Goal: Information Seeking & Learning: Learn about a topic

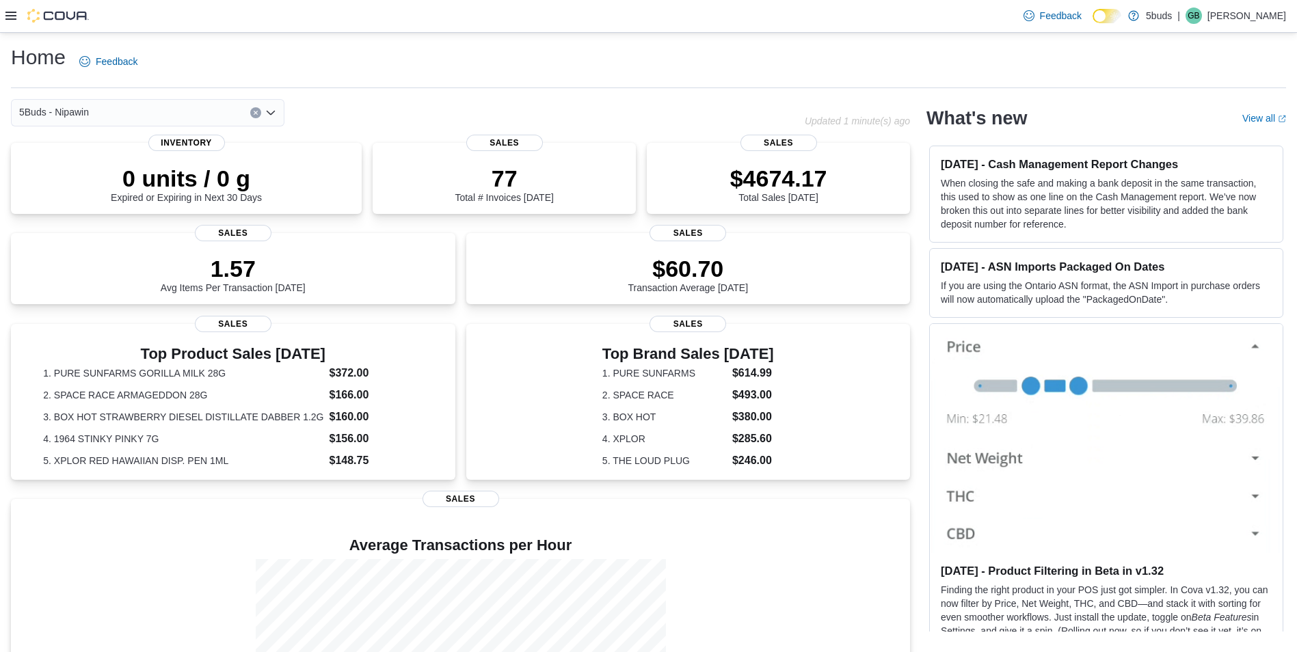
click at [20, 16] on div at bounding box center [46, 16] width 83 height 14
click at [15, 16] on icon at bounding box center [10, 16] width 11 height 8
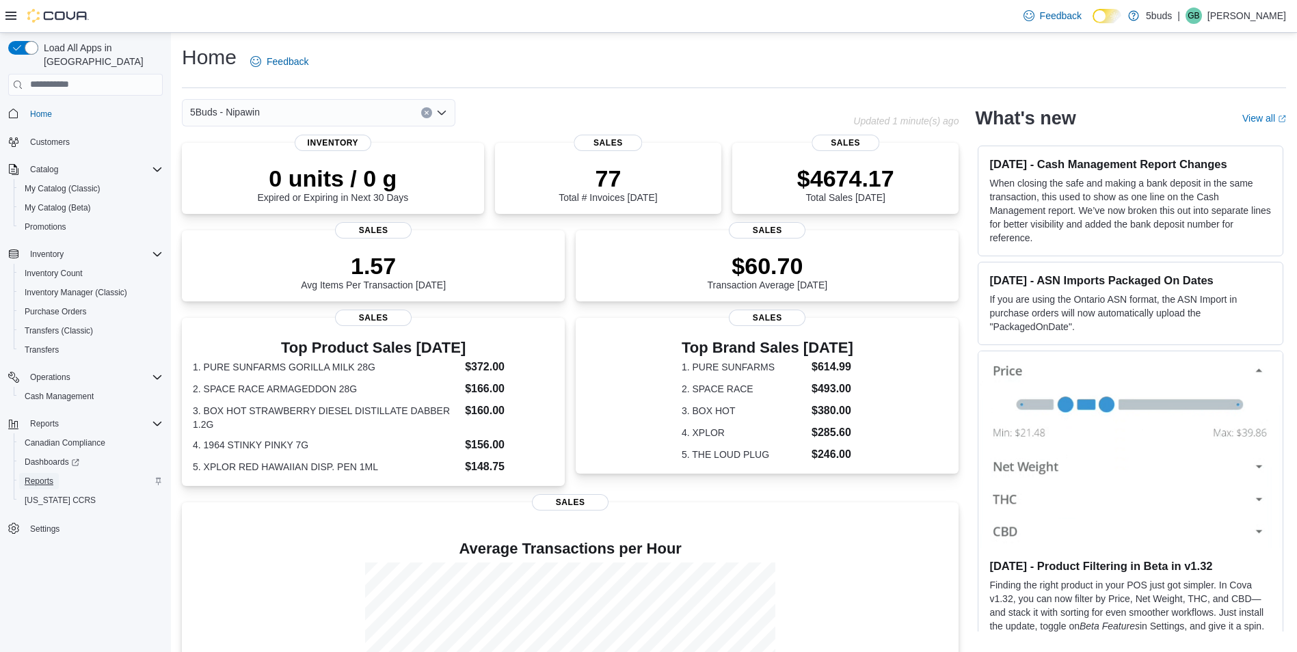
click at [39, 476] on span "Reports" at bounding box center [39, 481] width 29 height 11
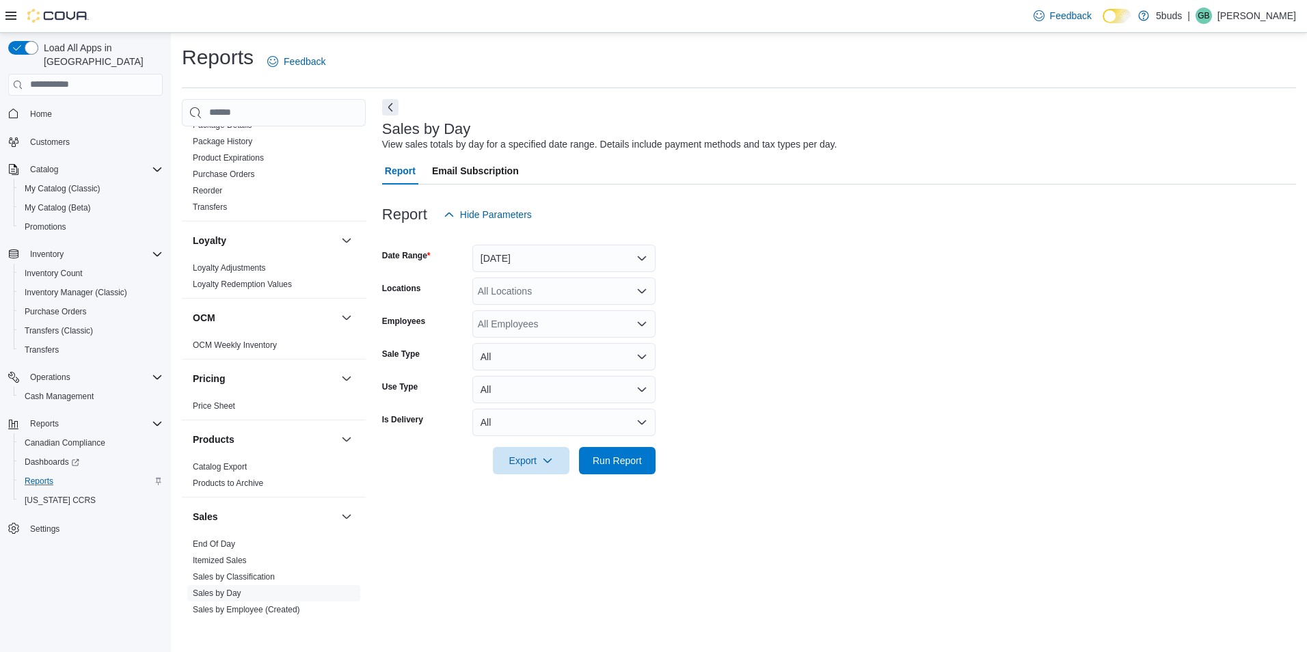
scroll to position [988, 0]
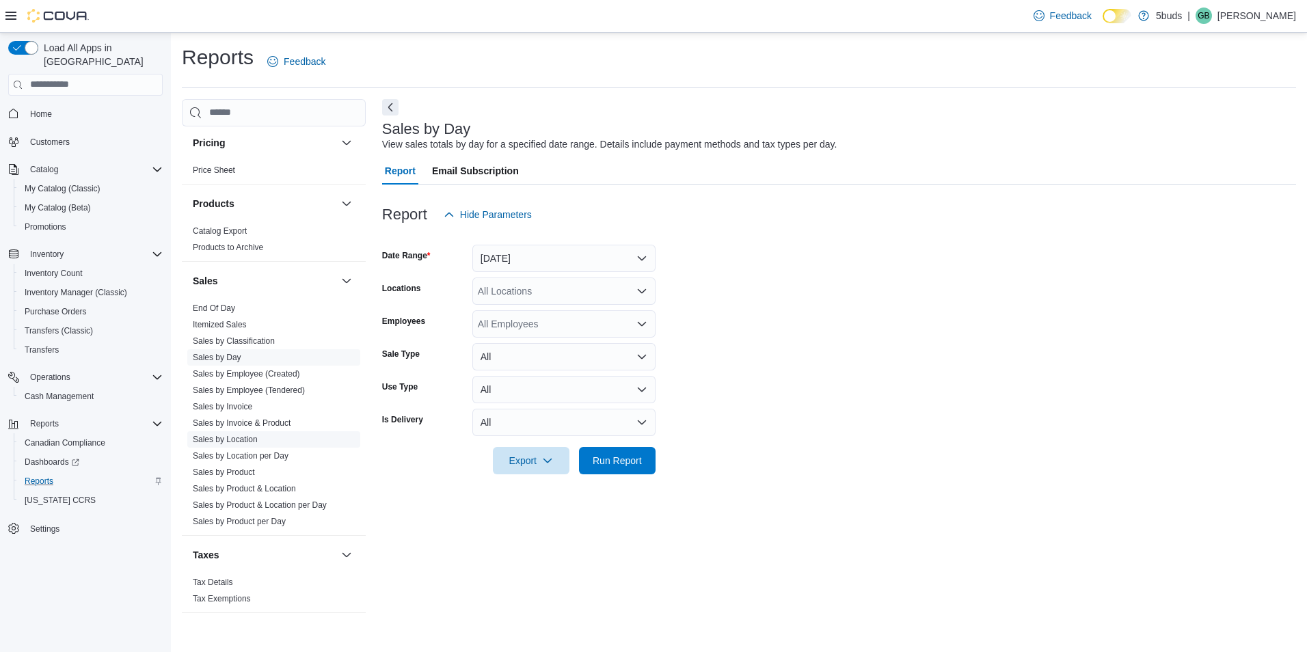
click at [244, 435] on link "Sales by Location" at bounding box center [225, 440] width 65 height 10
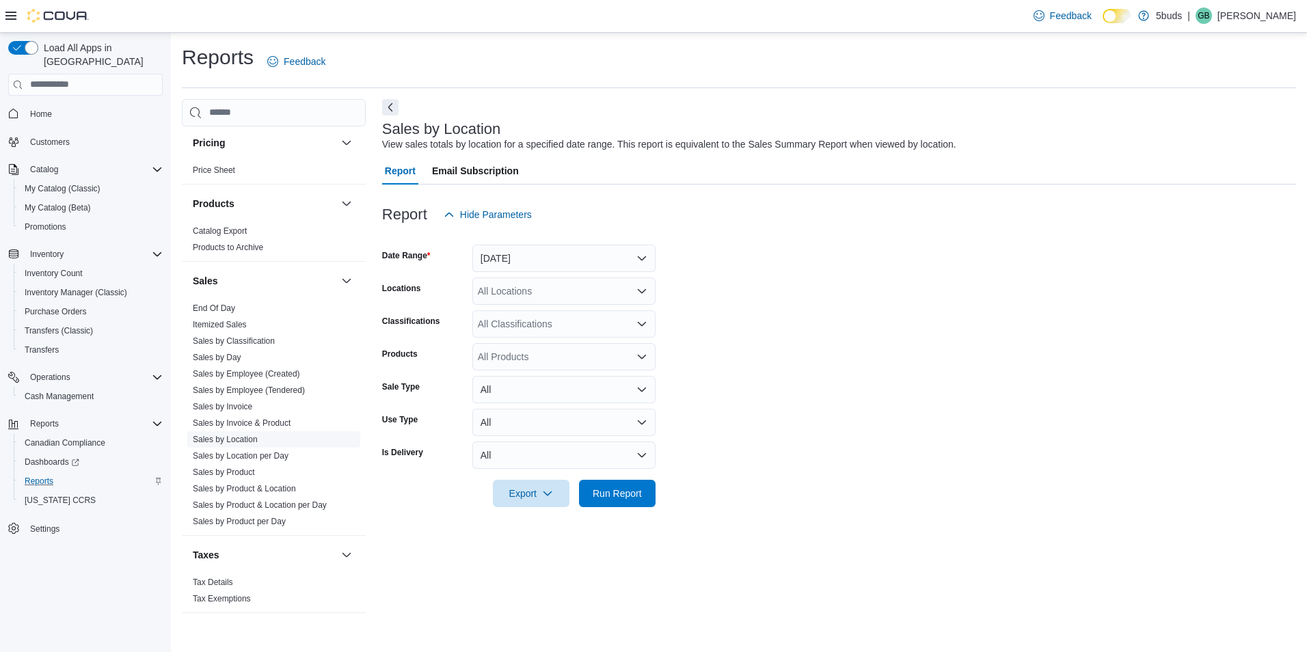
click at [227, 435] on link "Sales by Location" at bounding box center [225, 440] width 65 height 10
click at [537, 245] on button "[DATE]" at bounding box center [563, 258] width 183 height 27
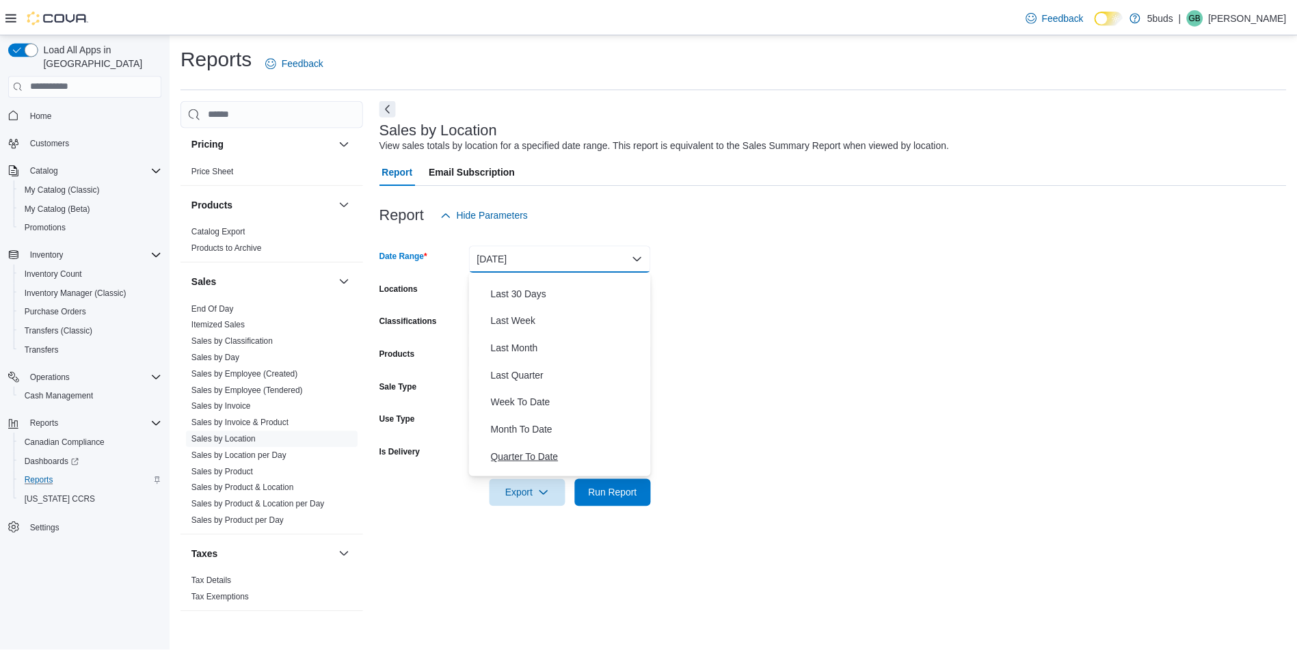
scroll to position [205, 0]
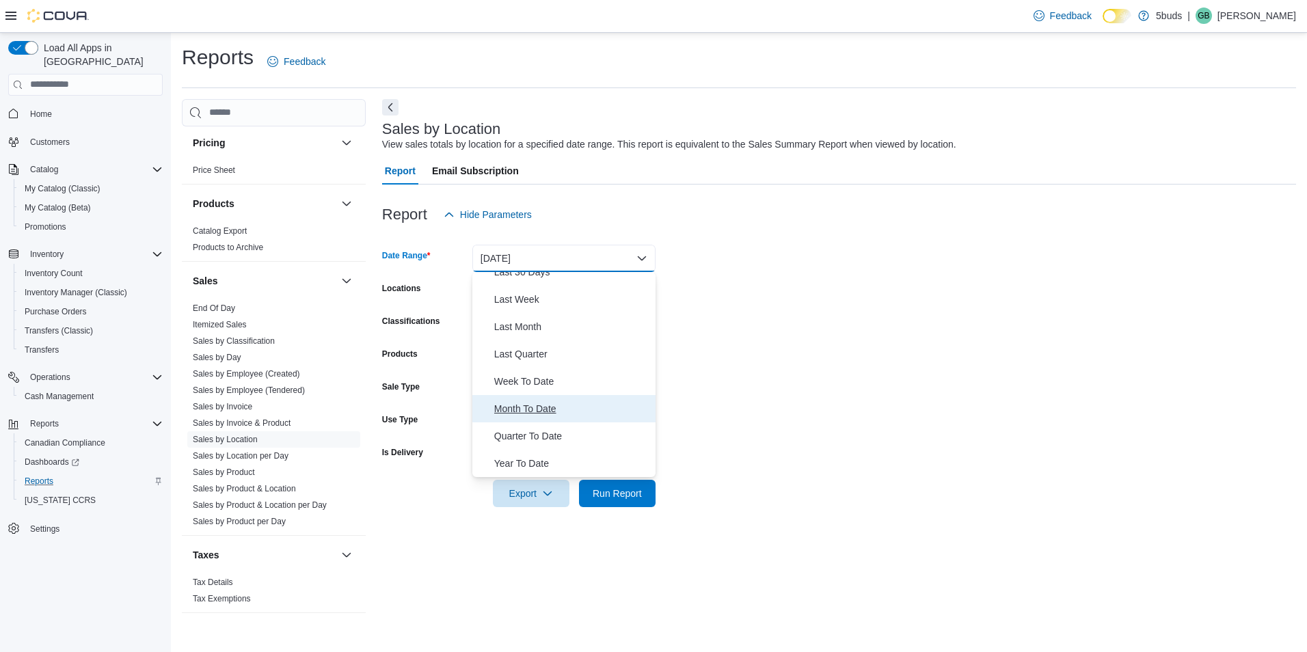
click at [534, 405] on span "Month To Date" at bounding box center [572, 409] width 156 height 16
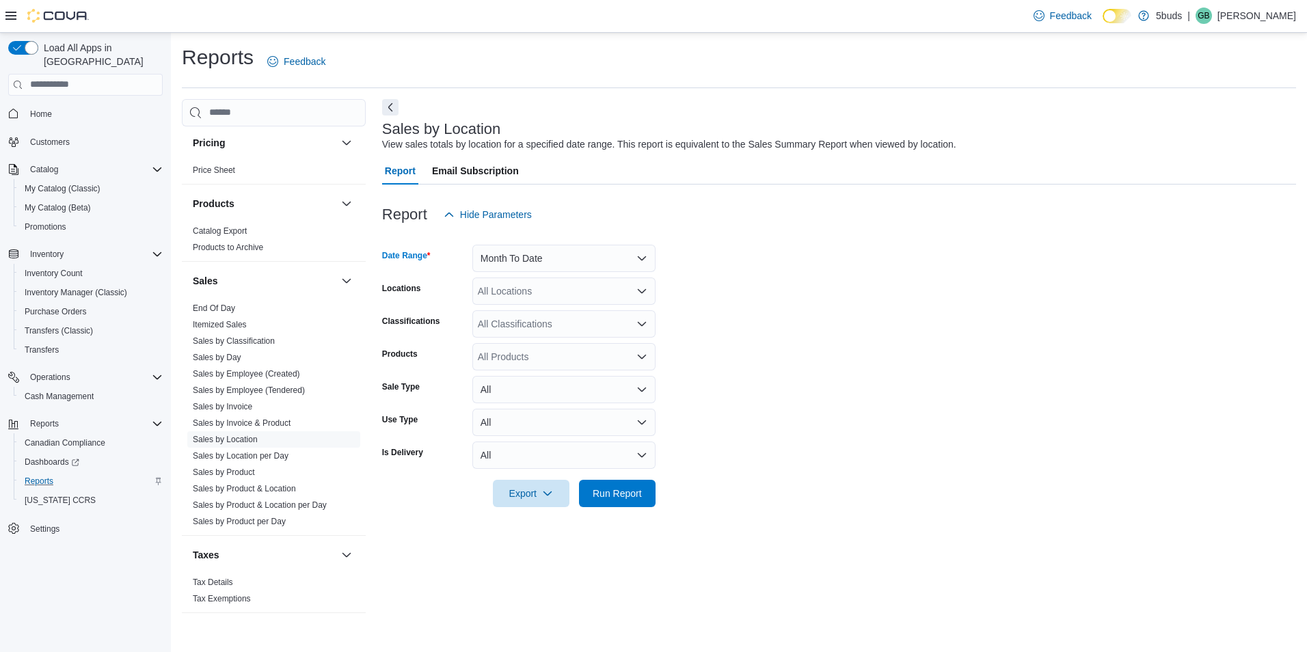
click at [535, 282] on div "All Locations" at bounding box center [563, 290] width 183 height 27
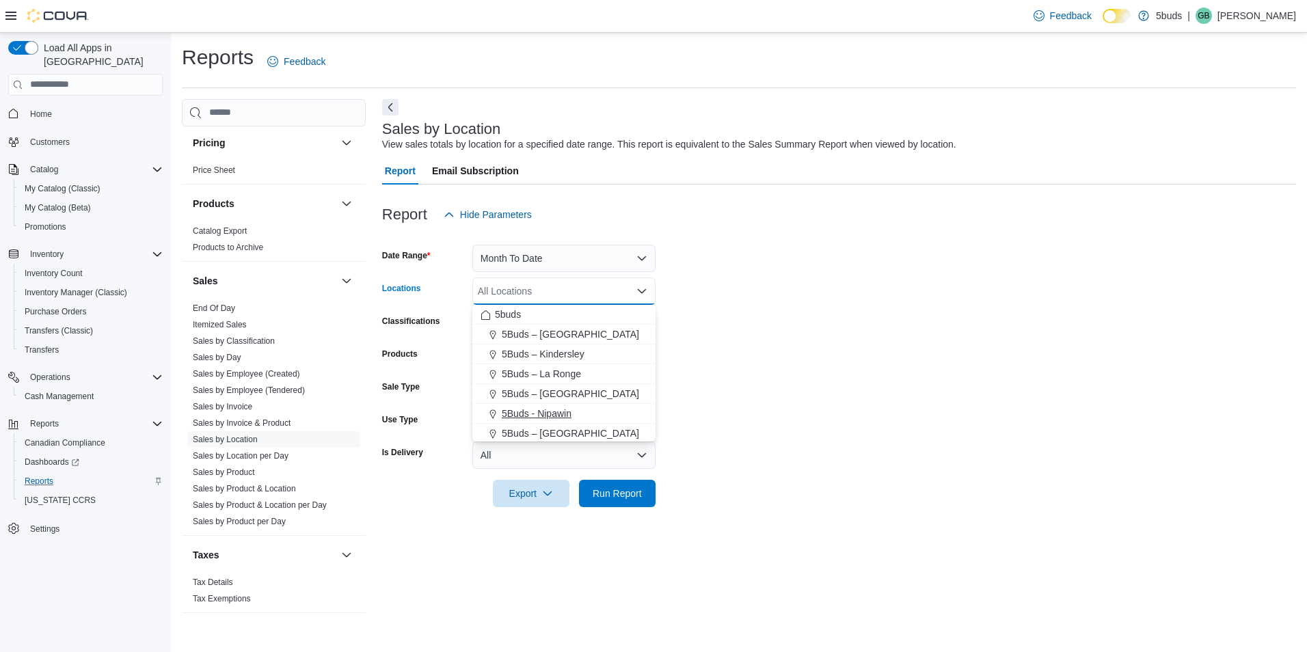
click at [545, 417] on span "5Buds - Nipawin" at bounding box center [537, 414] width 70 height 14
click at [903, 342] on form "Date Range Month To Date Locations 5Buds - [GEOGRAPHIC_DATA] Combo box. Selecte…" at bounding box center [839, 367] width 914 height 279
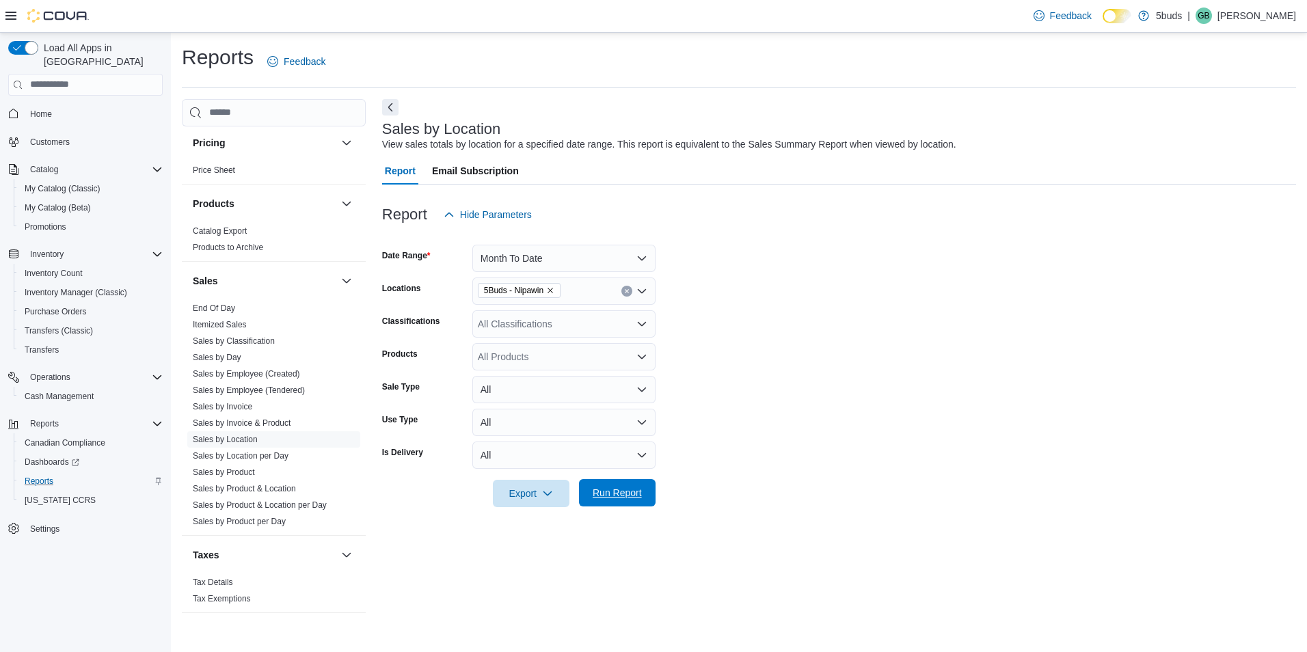
click at [645, 484] on span "Run Report" at bounding box center [617, 492] width 60 height 27
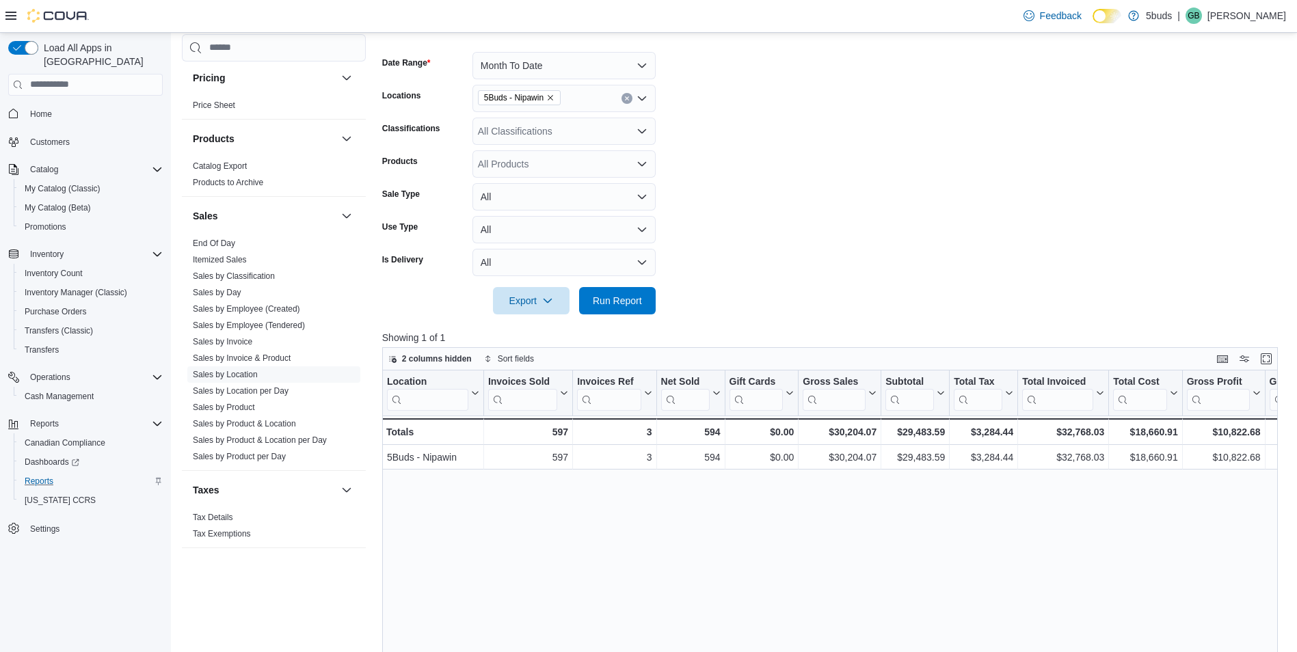
scroll to position [205, 0]
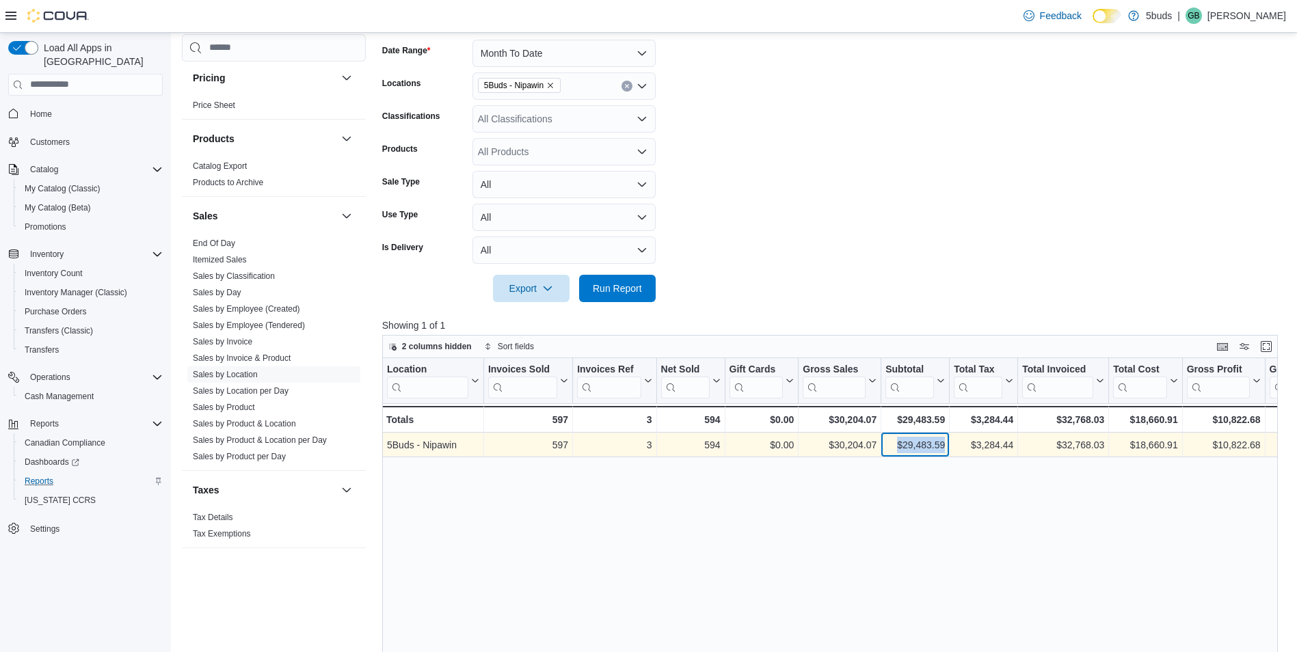
drag, startPoint x: 898, startPoint y: 445, endPoint x: 947, endPoint y: 444, distance: 48.5
click at [947, 444] on div "$29,483.59 - Subtotal, column 7, row 1" at bounding box center [915, 445] width 68 height 25
copy div "$29,483.59"
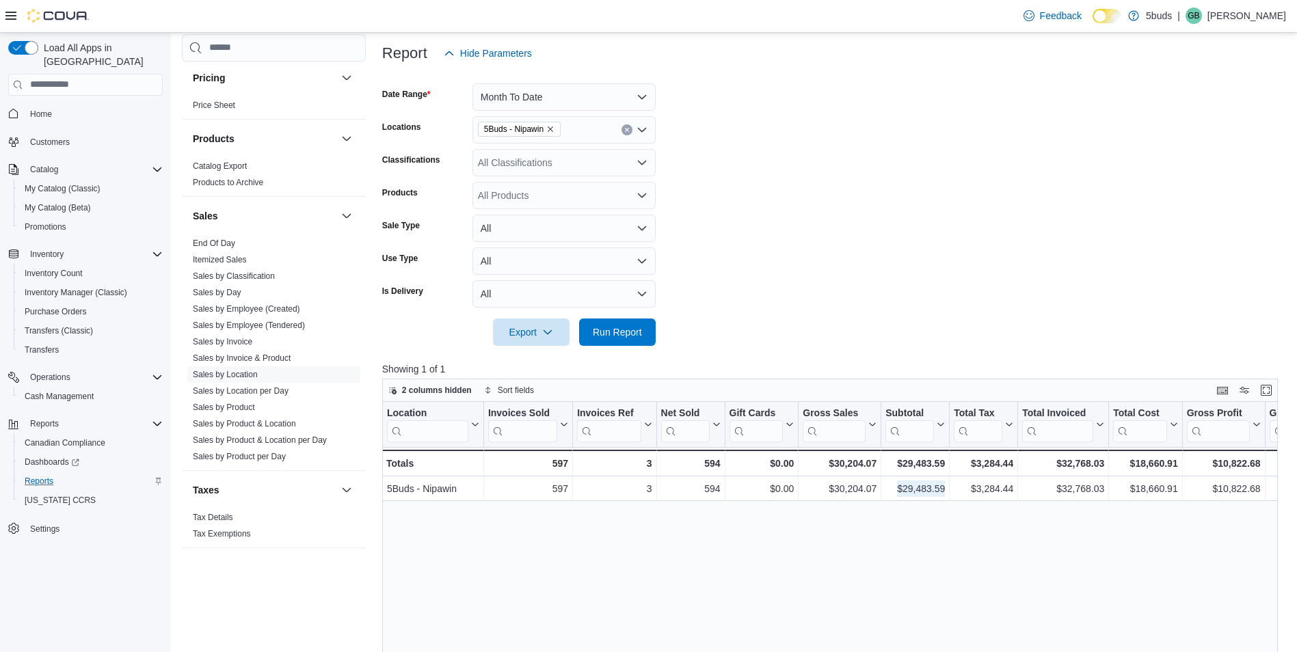
scroll to position [137, 0]
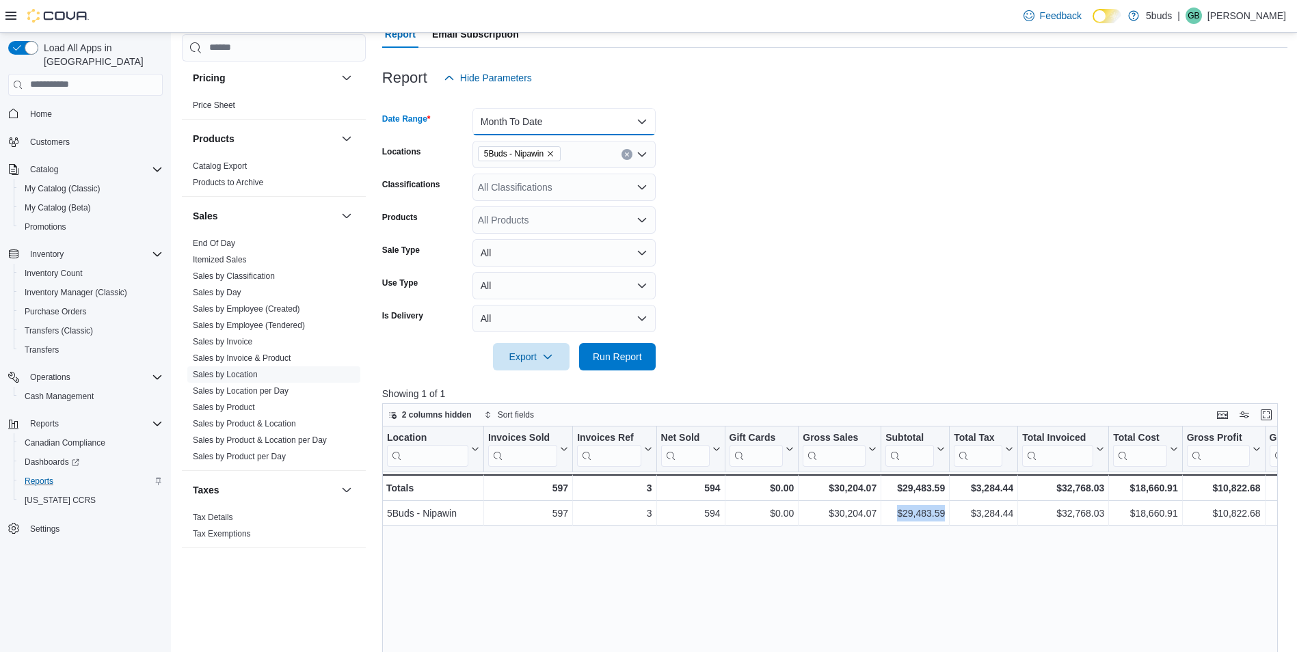
click at [580, 128] on button "Month To Date" at bounding box center [563, 121] width 183 height 27
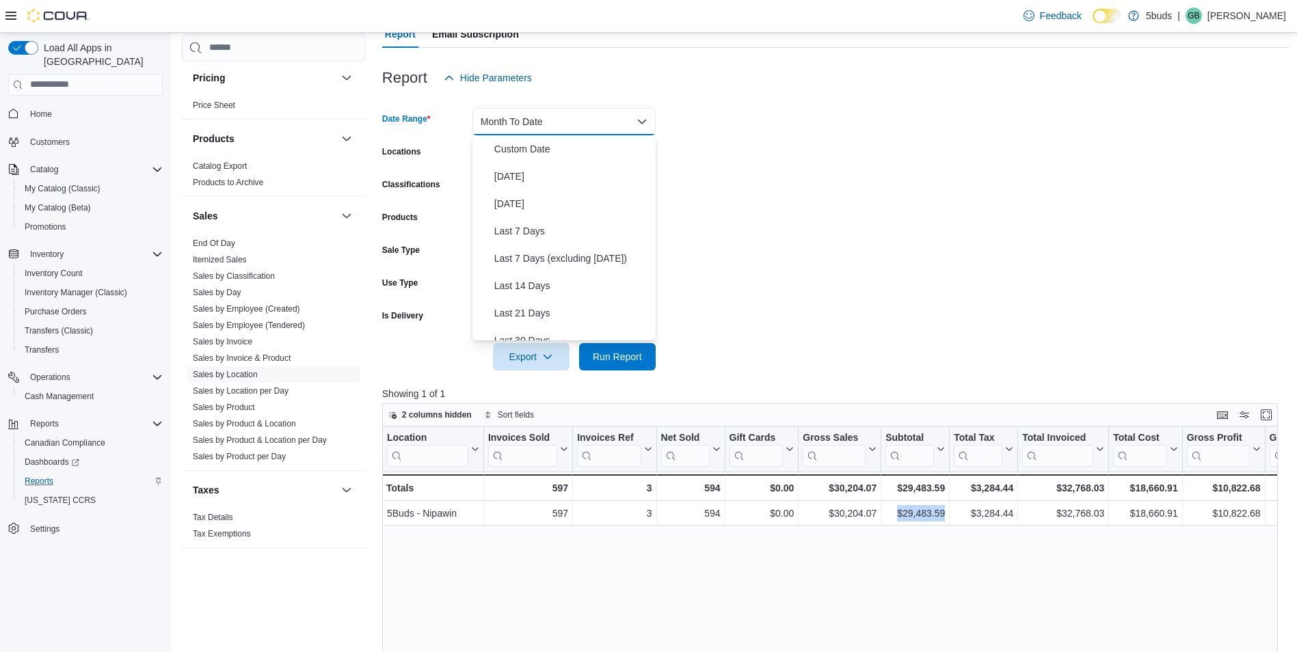
scroll to position [205, 0]
click at [526, 160] on span "Last Week" at bounding box center [572, 162] width 156 height 16
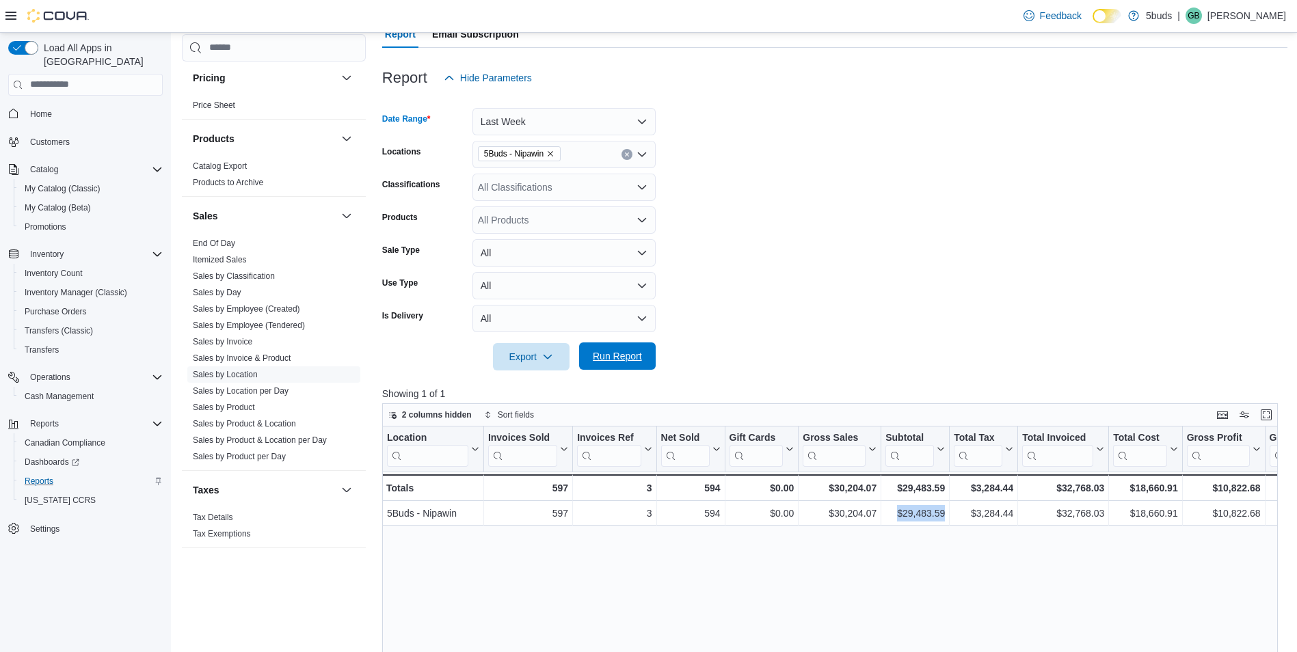
click at [624, 352] on span "Run Report" at bounding box center [617, 356] width 49 height 14
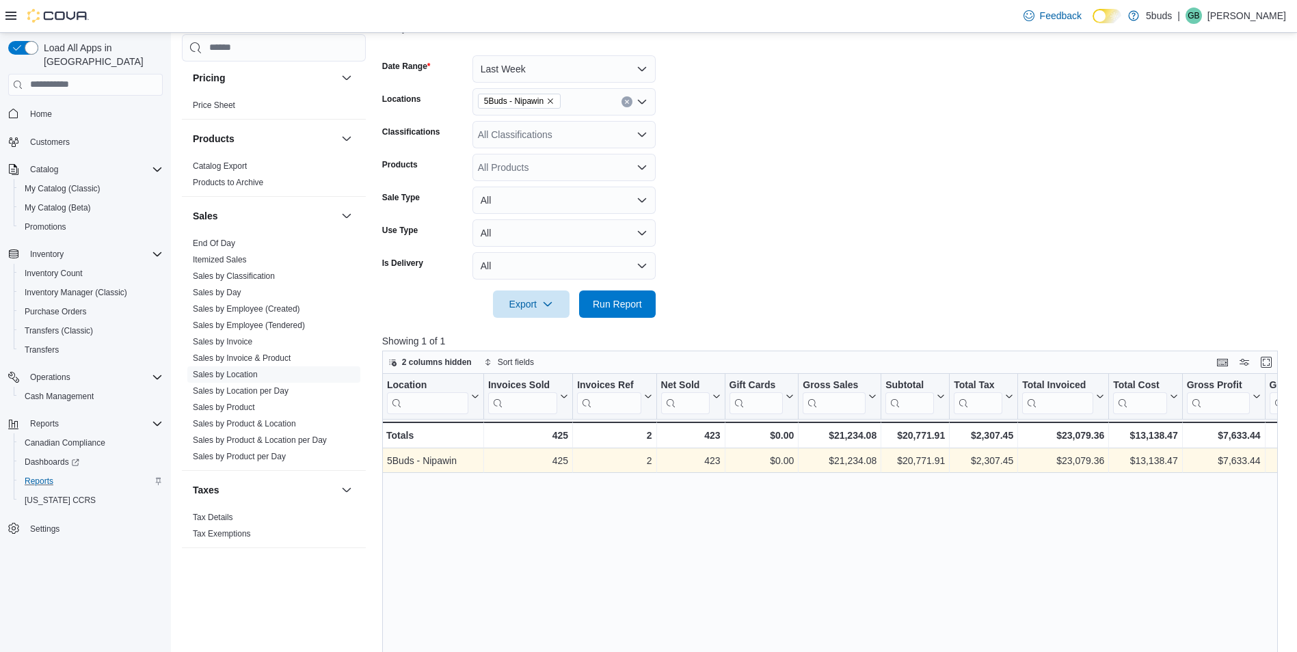
scroll to position [205, 0]
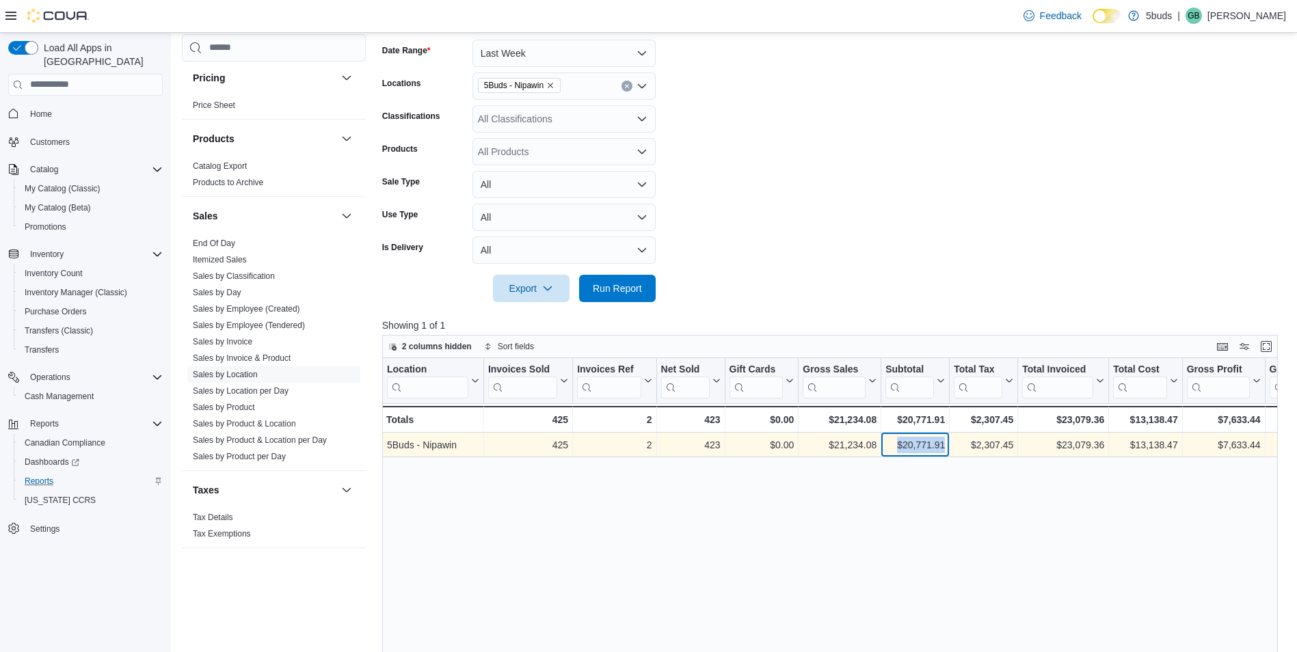
drag, startPoint x: 936, startPoint y: 440, endPoint x: 948, endPoint y: 440, distance: 11.6
click at [948, 440] on div "$20,771.91 - Subtotal, column 7, row 1" at bounding box center [915, 445] width 68 height 25
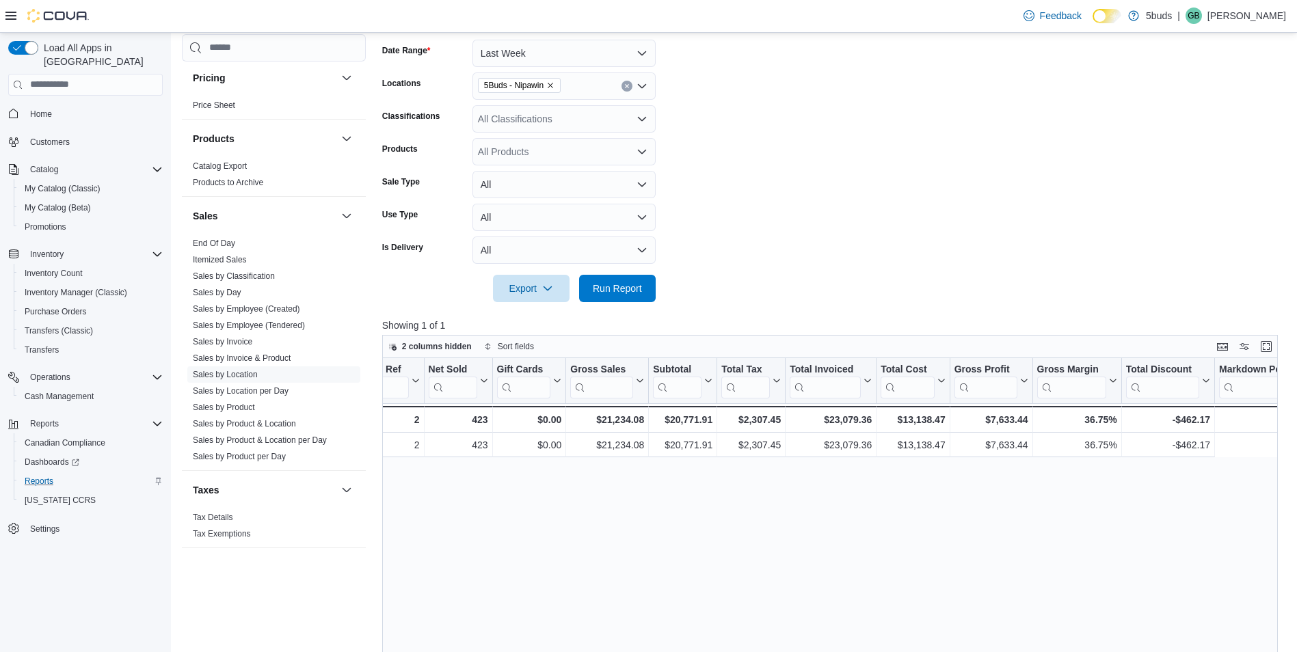
drag, startPoint x: 563, startPoint y: 546, endPoint x: 772, endPoint y: 530, distance: 210.5
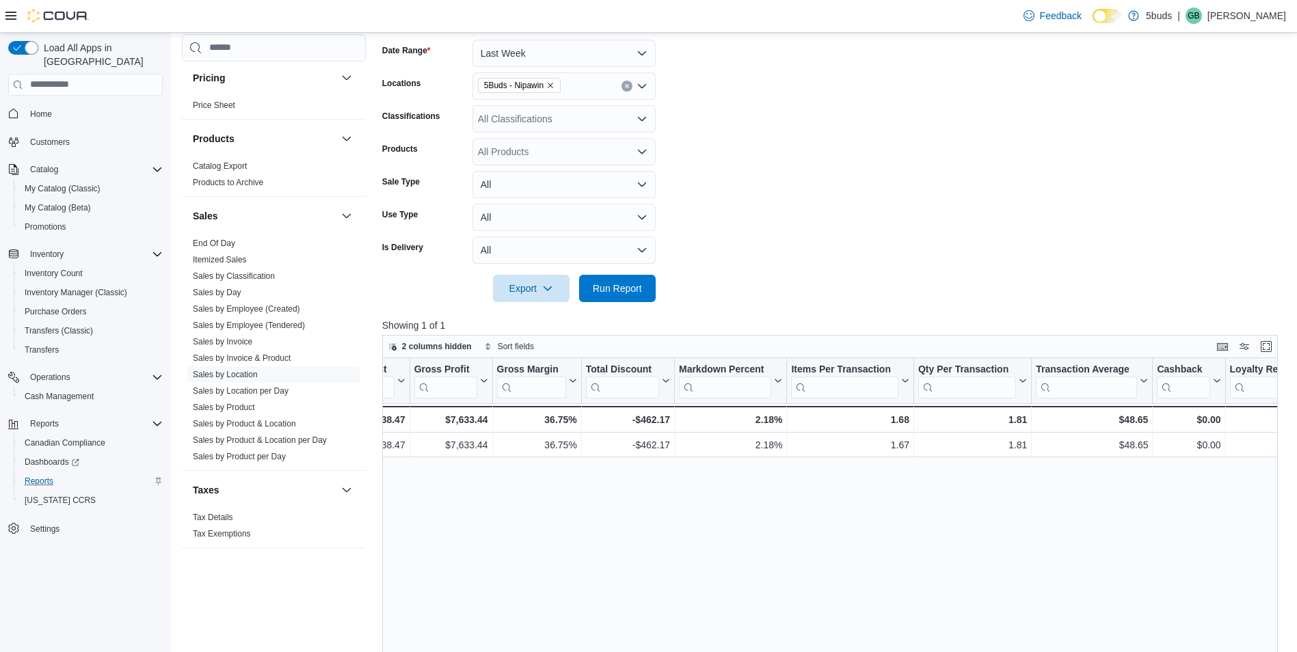
click at [58, 105] on span "Home" at bounding box center [94, 113] width 138 height 17
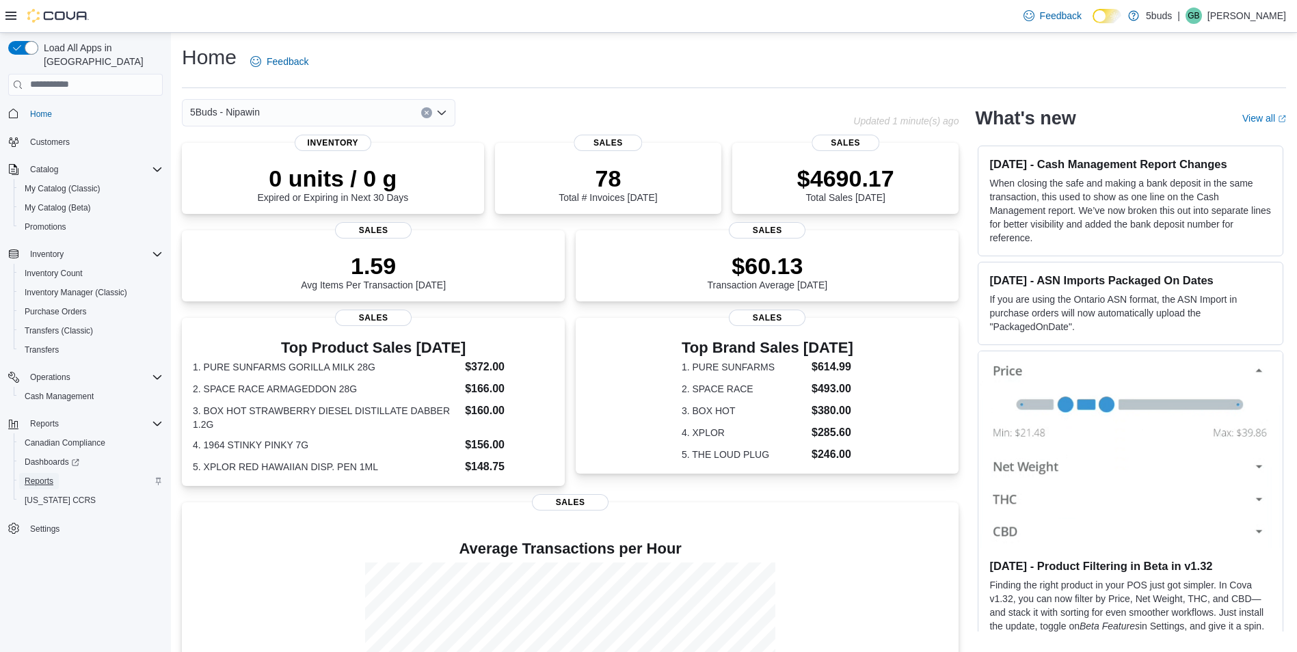
click at [51, 476] on span "Reports" at bounding box center [39, 481] width 29 height 11
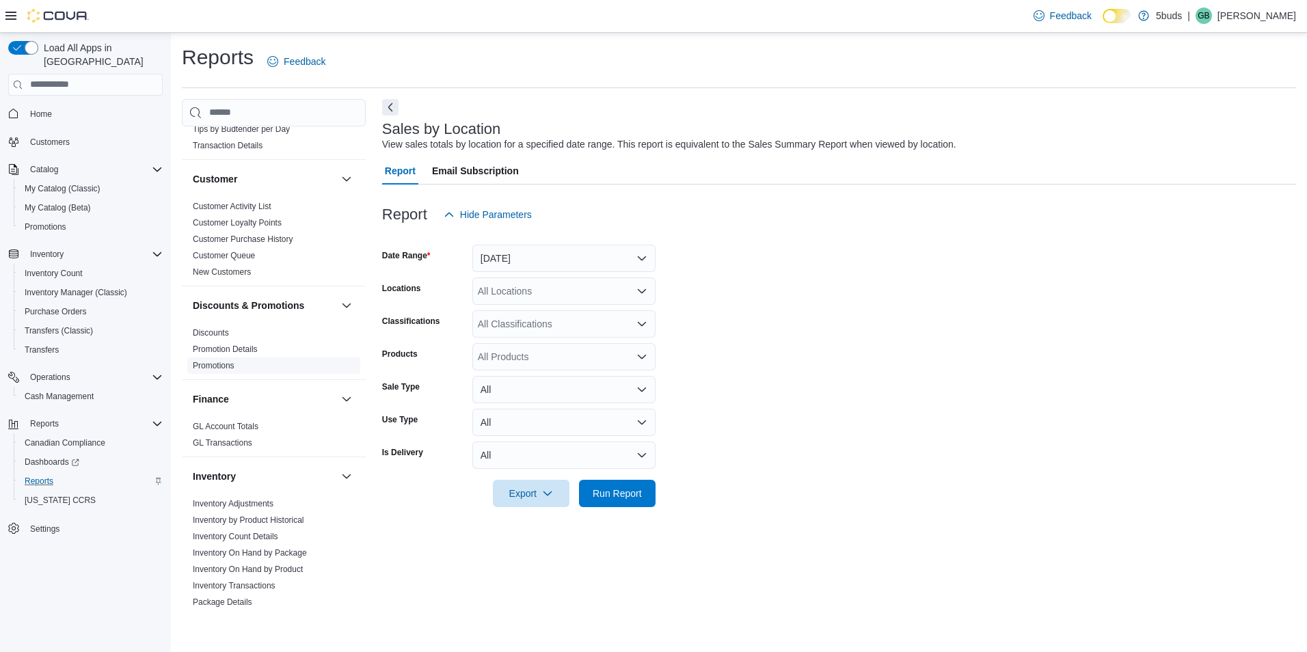
scroll to position [410, 0]
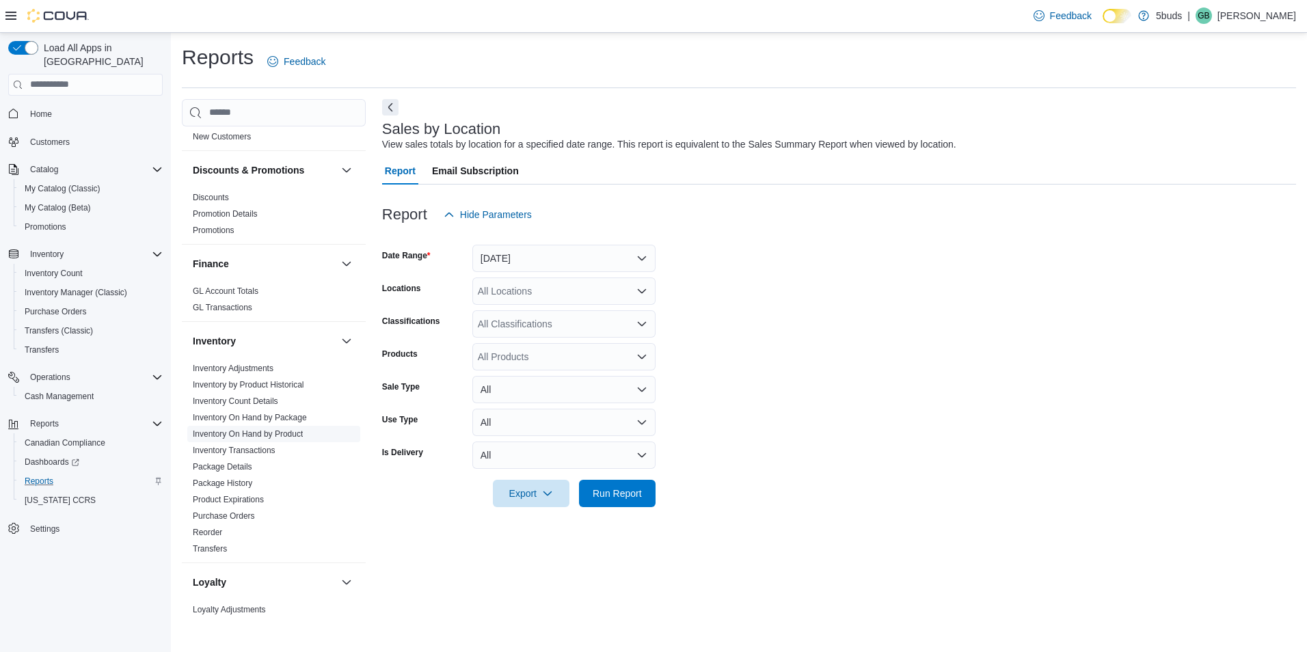
click at [292, 429] on link "Inventory On Hand by Product" at bounding box center [248, 434] width 110 height 10
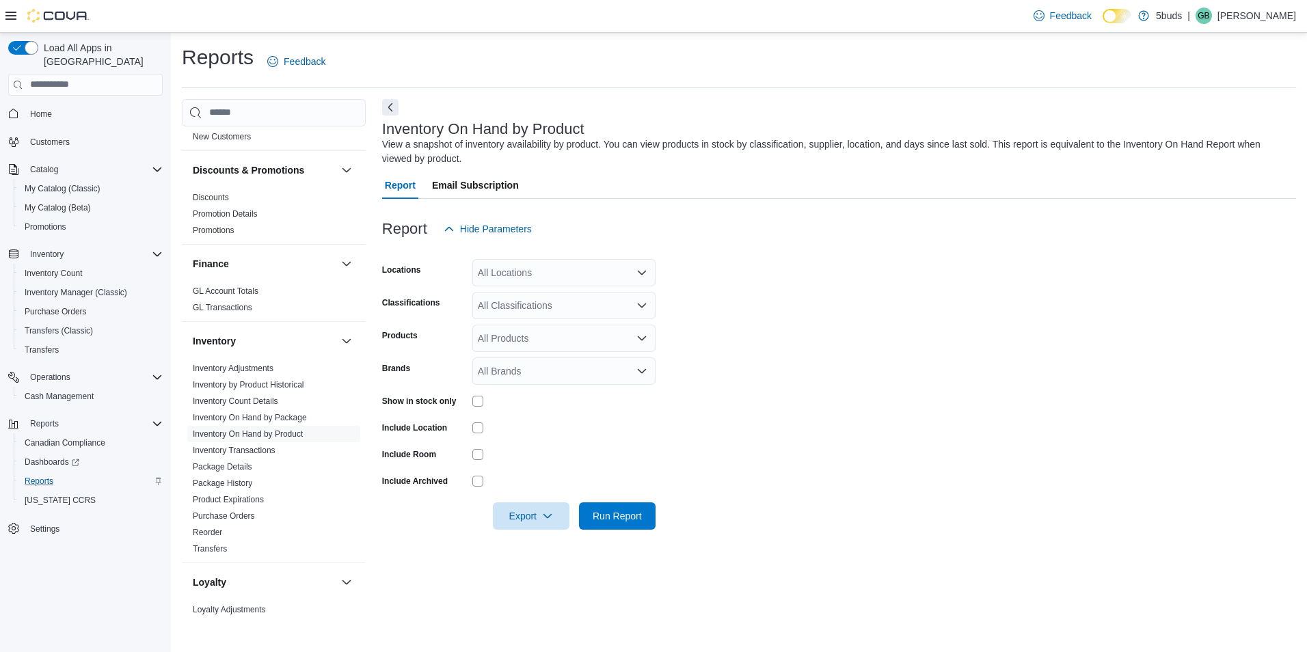
click at [508, 271] on div "All Locations" at bounding box center [563, 272] width 183 height 27
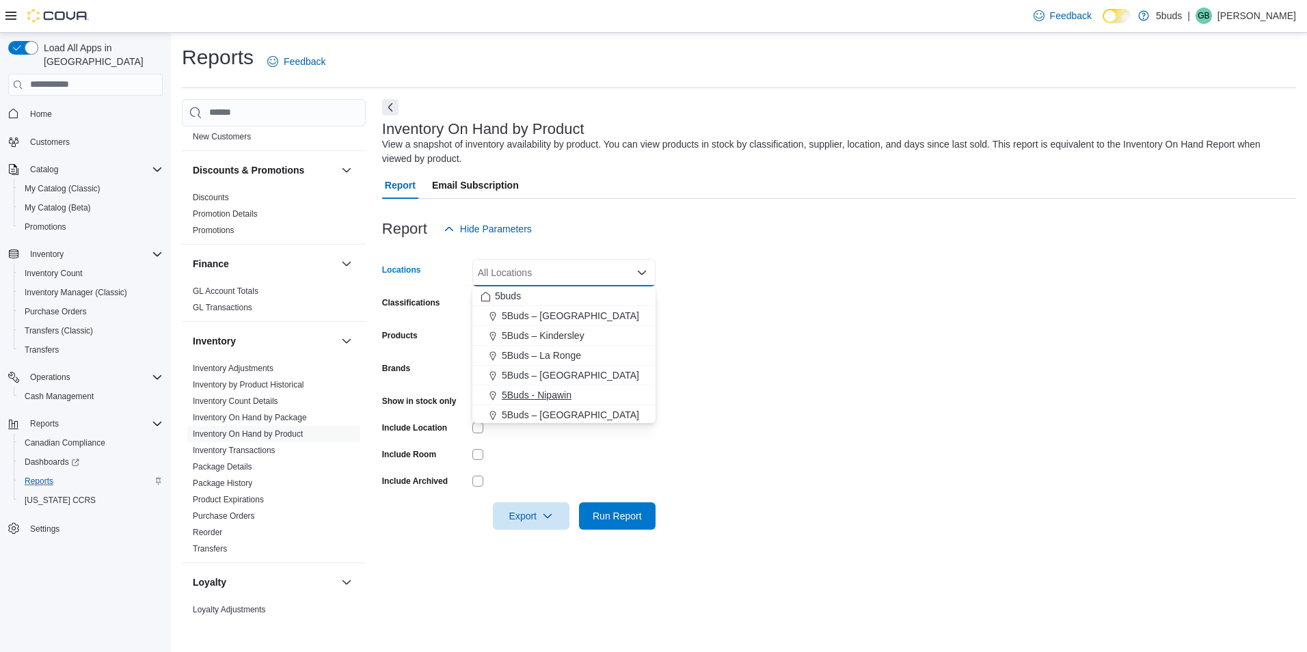
click at [556, 394] on span "5Buds - Nipawin" at bounding box center [537, 395] width 70 height 14
drag, startPoint x: 938, startPoint y: 381, endPoint x: 792, endPoint y: 381, distance: 146.3
click at [925, 381] on form "Locations 5Buds - [GEOGRAPHIC_DATA] Combo box. Selected. 5Buds - [GEOGRAPHIC_DA…" at bounding box center [839, 386] width 914 height 287
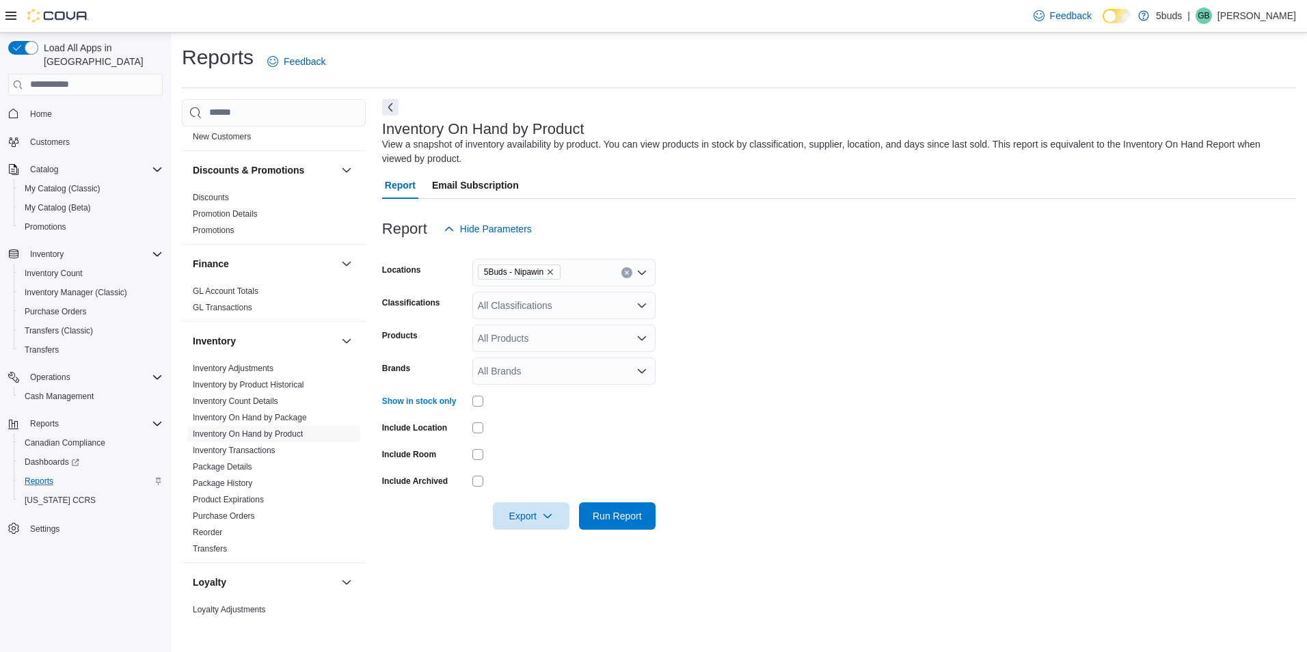
click at [518, 306] on div "All Classifications" at bounding box center [563, 305] width 183 height 27
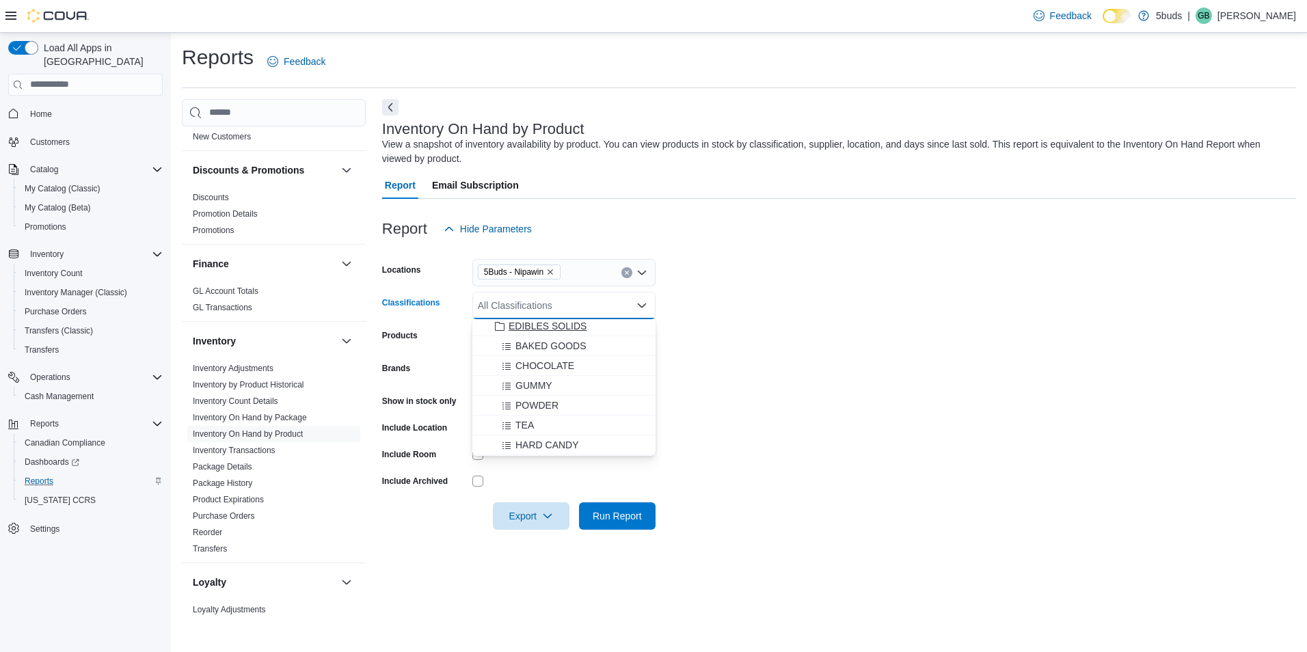
click at [578, 327] on span "EDIBLES SOLIDS" at bounding box center [548, 326] width 78 height 14
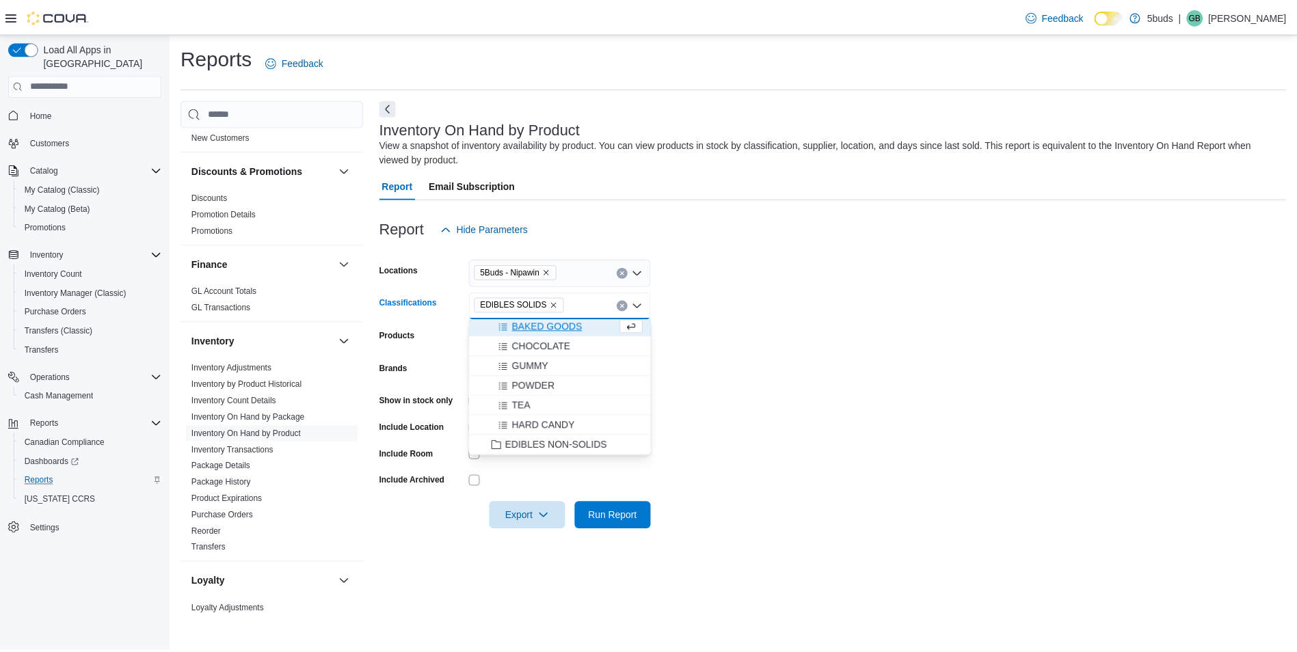
scroll to position [476, 0]
click at [802, 361] on form "Locations 5Buds - Nipawin Classifications EDIBLES SOLIDS Combo box. Selected. E…" at bounding box center [839, 386] width 914 height 287
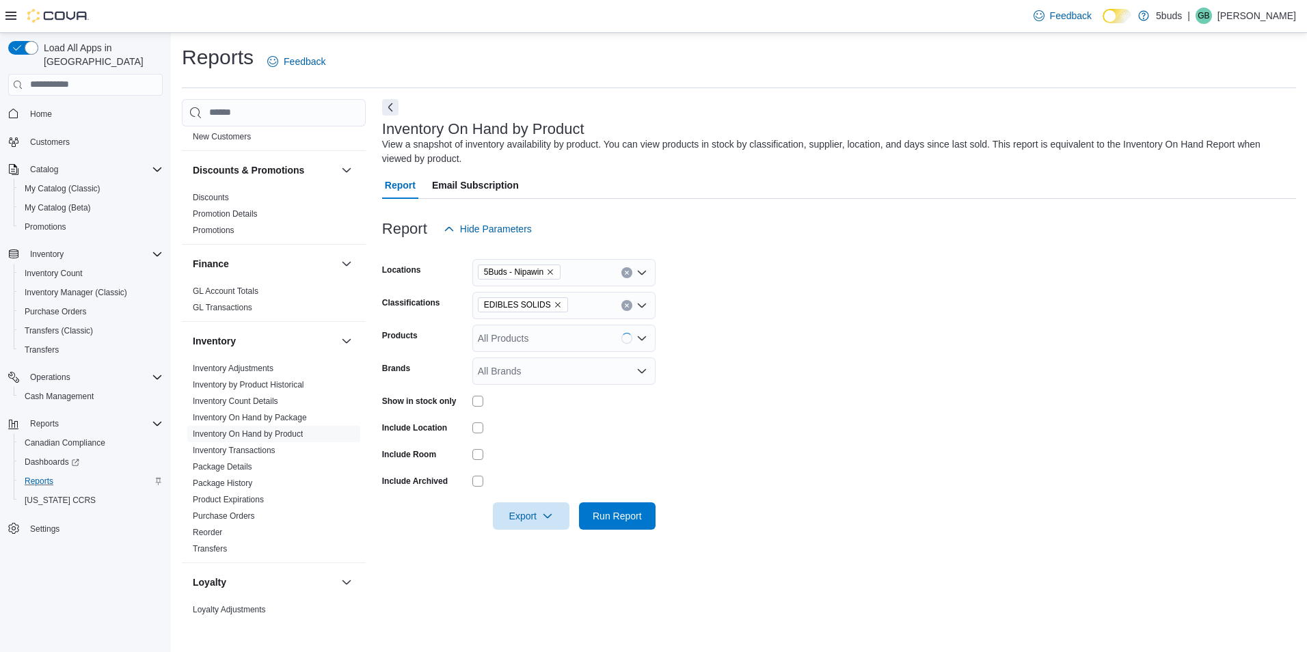
click at [593, 346] on div "All Products" at bounding box center [563, 338] width 183 height 27
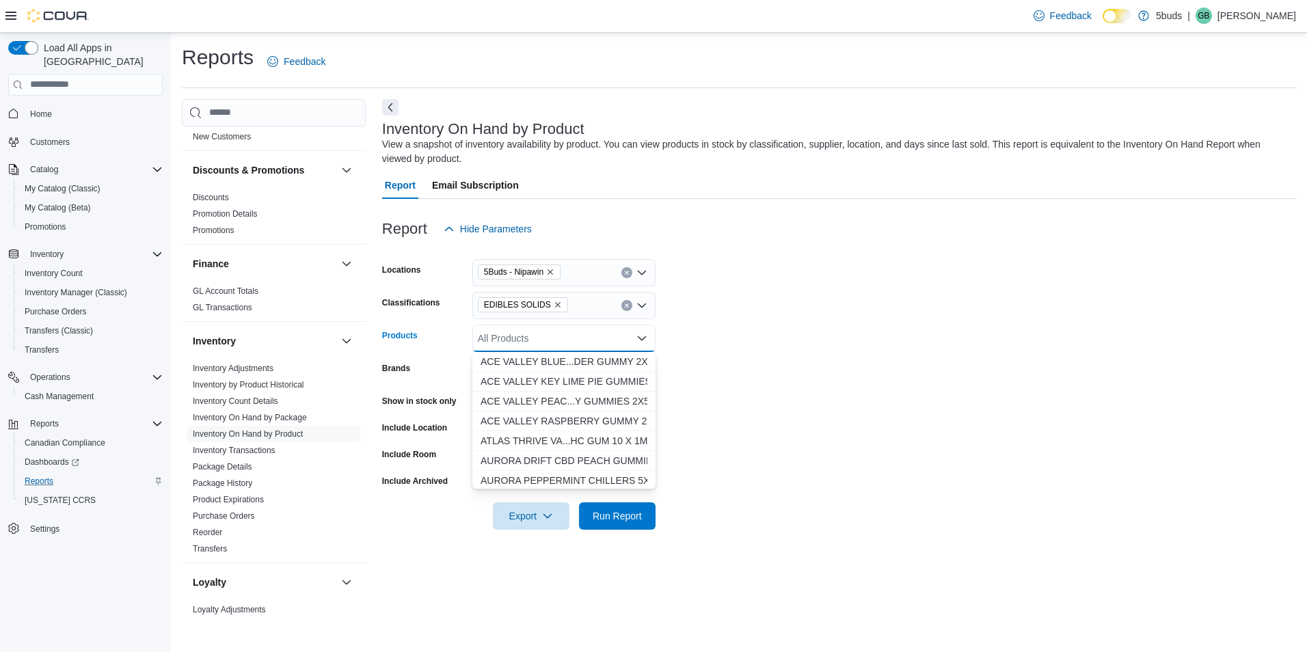
click at [877, 404] on form "Locations 5Buds - Nipawin Classifications EDIBLES SOLIDS Products All Products …" at bounding box center [839, 386] width 914 height 287
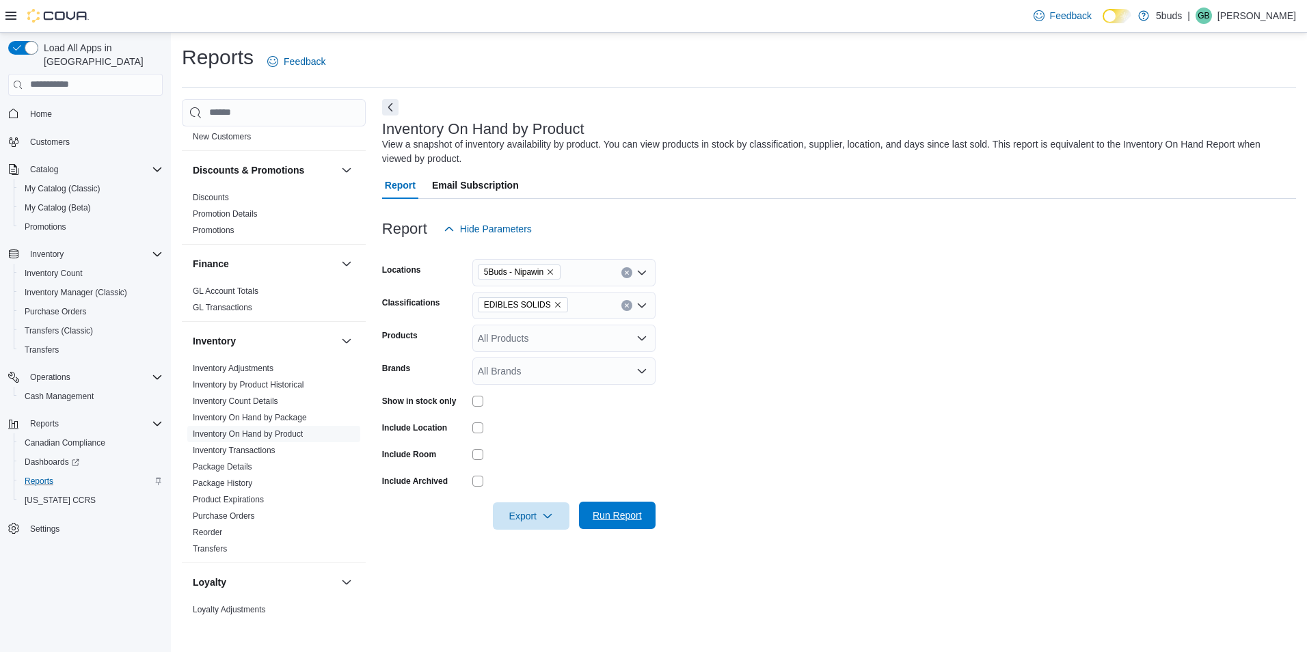
click at [643, 519] on span "Run Report" at bounding box center [617, 515] width 60 height 27
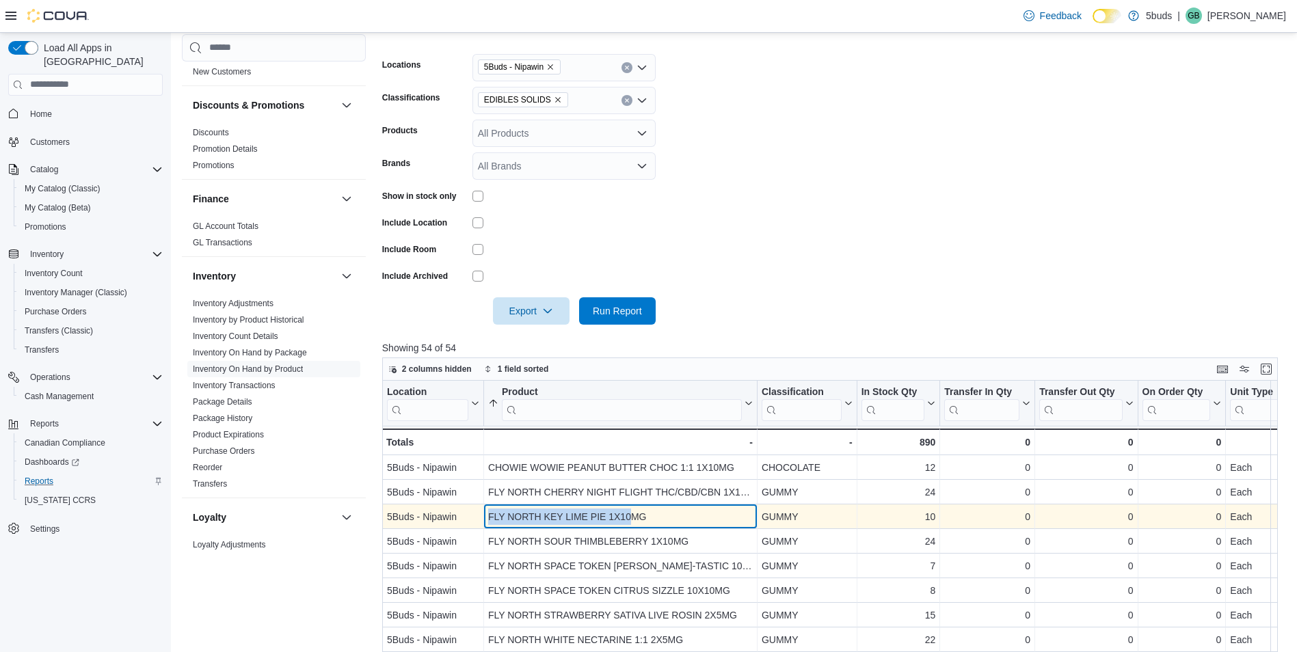
drag, startPoint x: 491, startPoint y: 518, endPoint x: 632, endPoint y: 515, distance: 140.8
click at [632, 515] on div "FLY NORTH KEY LIME PIE 1X10MG" at bounding box center [620, 517] width 265 height 16
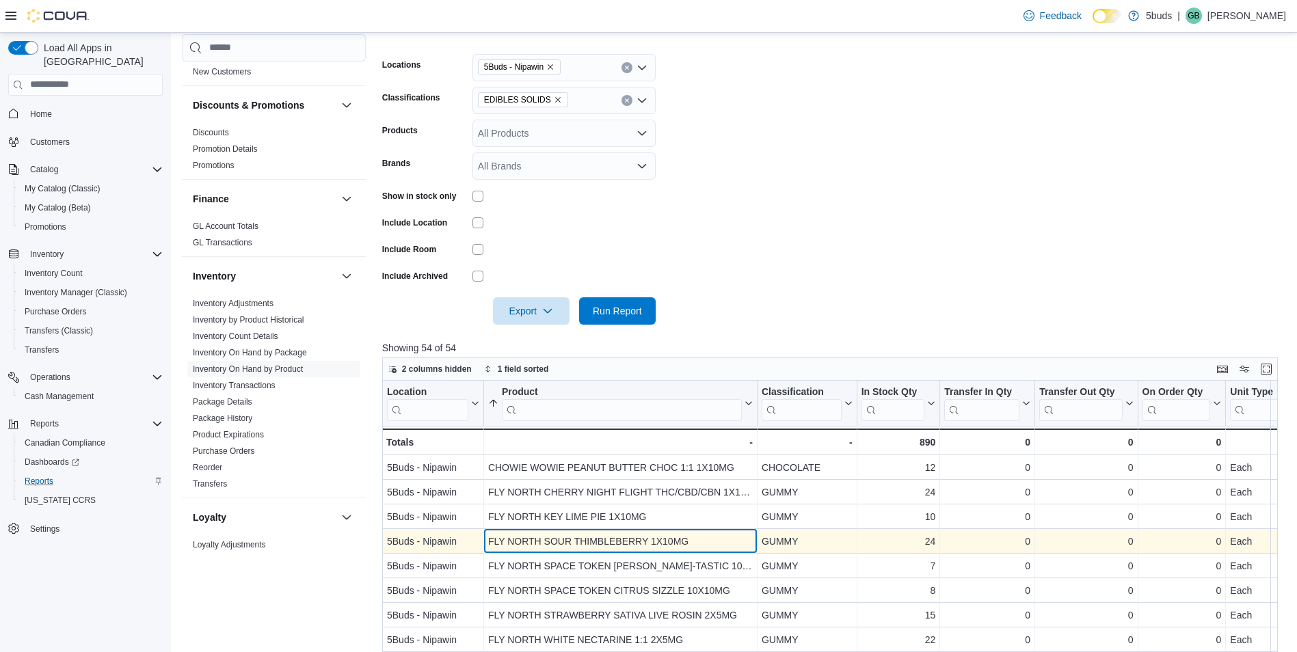
drag, startPoint x: 632, startPoint y: 515, endPoint x: 705, endPoint y: 551, distance: 81.9
click at [705, 551] on div "FLY NORTH SOUR THIMBLEBERRY 1X10MG - Product, column 2, row 4" at bounding box center [620, 541] width 273 height 25
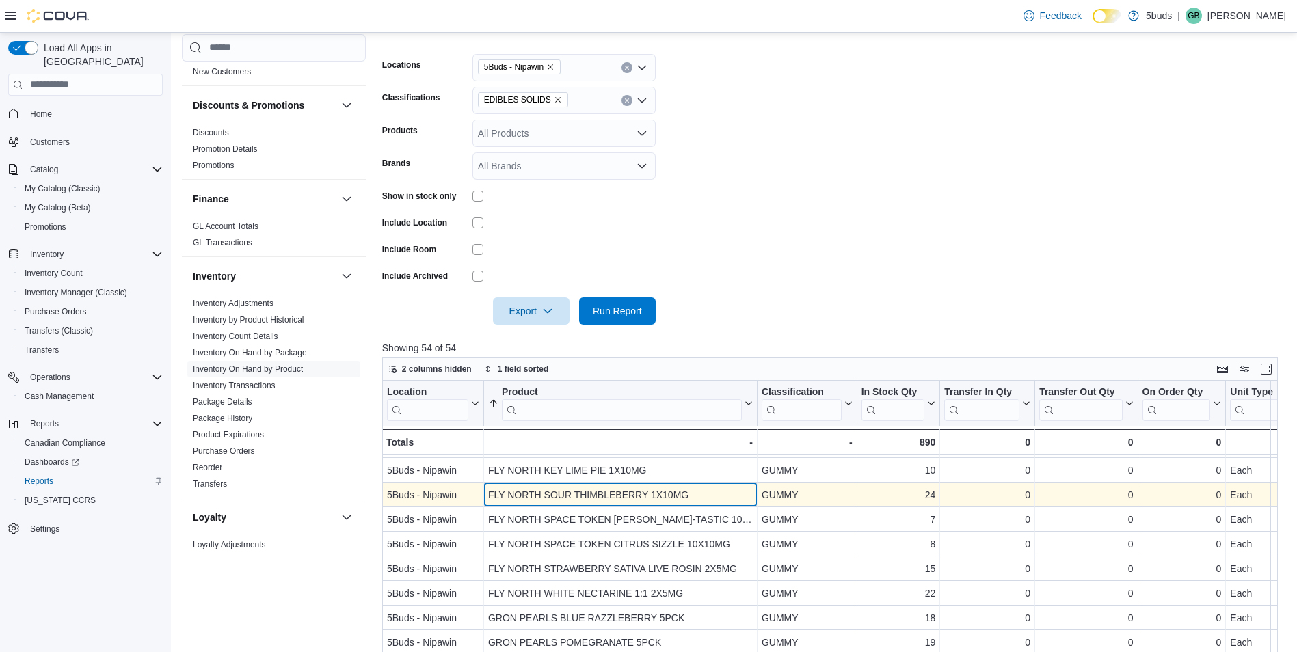
scroll to position [68, 0]
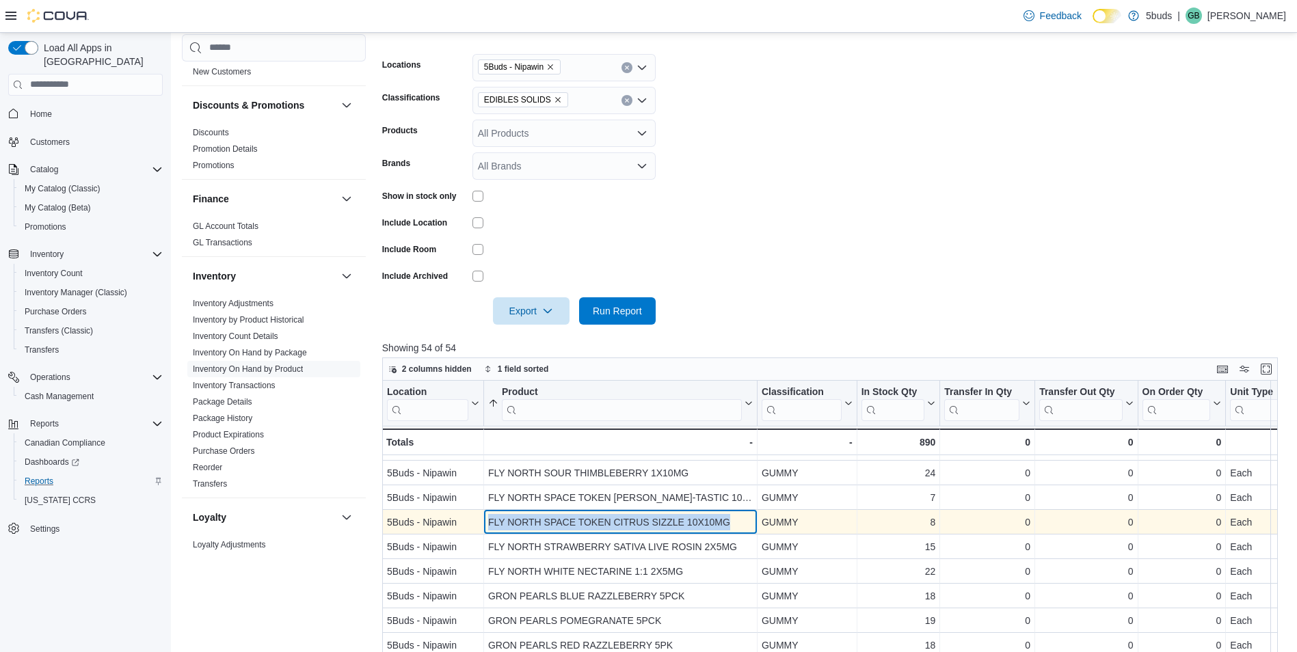
drag, startPoint x: 489, startPoint y: 524, endPoint x: 749, endPoint y: 528, distance: 260.5
click at [749, 528] on div "FLY NORTH SPACE TOKEN CITRUS SIZZLE 10X10MG" at bounding box center [620, 522] width 265 height 16
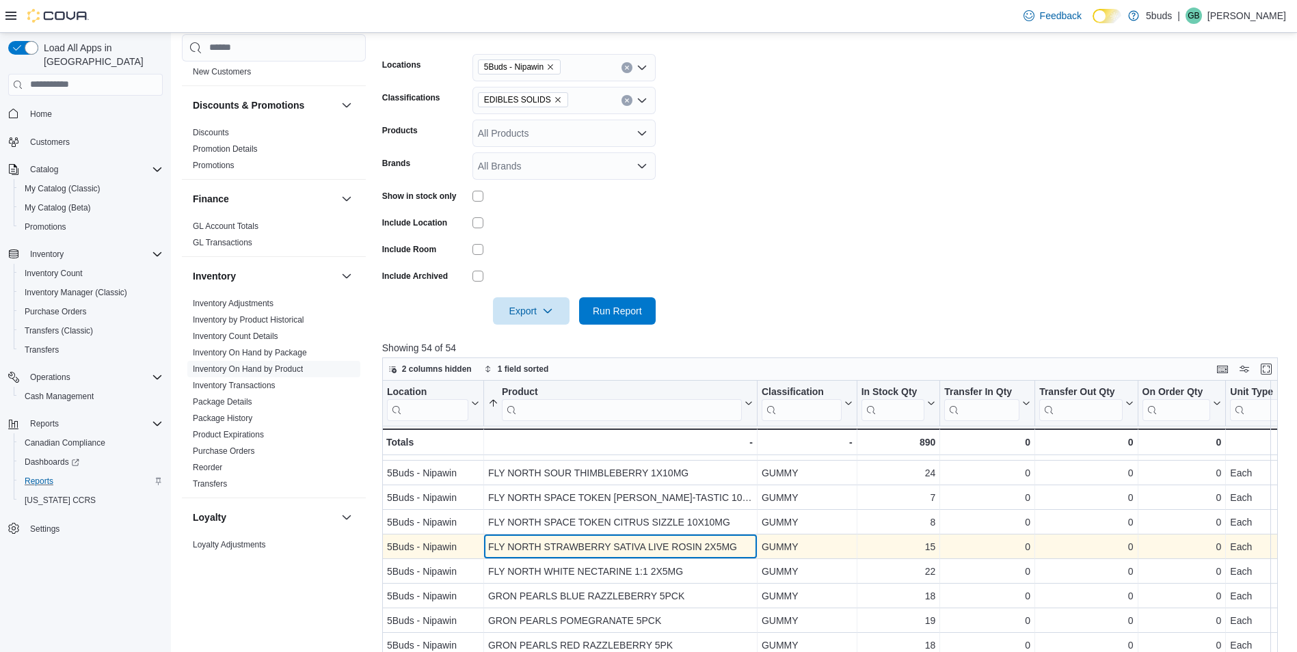
drag, startPoint x: 749, startPoint y: 528, endPoint x: 718, endPoint y: 550, distance: 37.9
click at [718, 550] on div "FLY NORTH STRAWBERRY SATIVA LIVE ROSIN 2X5MG" at bounding box center [620, 547] width 265 height 16
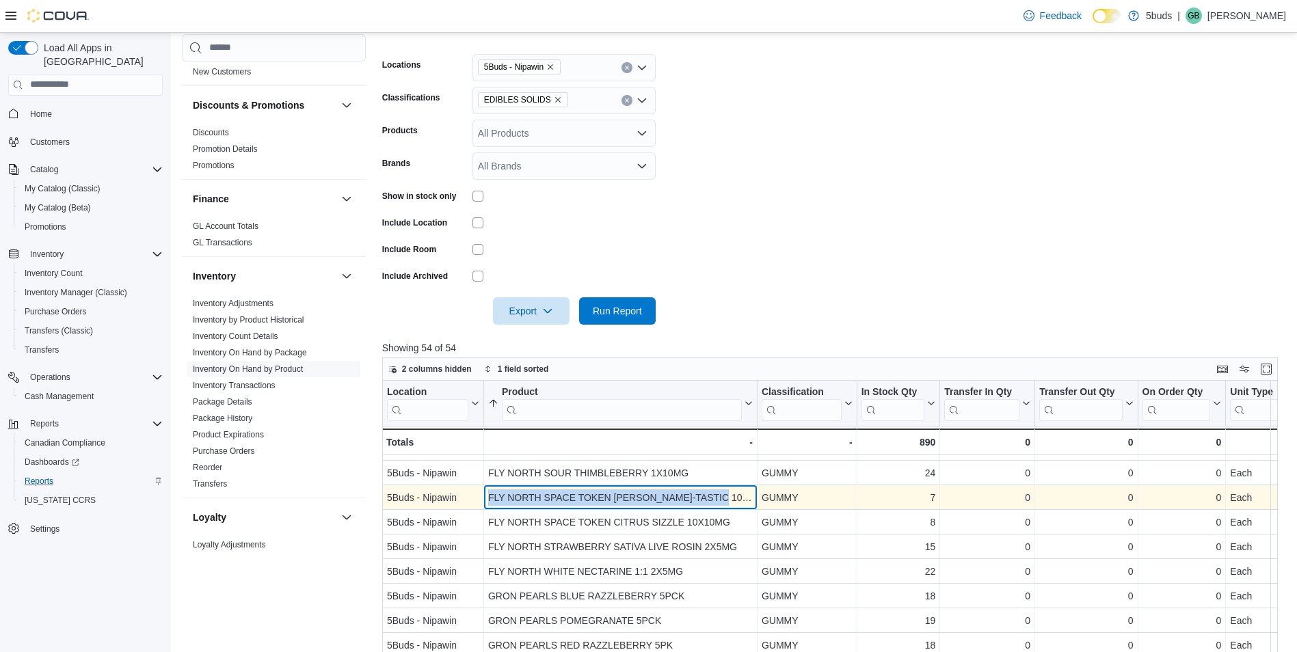
drag, startPoint x: 488, startPoint y: 496, endPoint x: 753, endPoint y: 498, distance: 265.2
click at [753, 498] on div "FLY NORTH SPACE TOKEN [PERSON_NAME]-TASTIC 10X10MG - Product, column 2, row 5" at bounding box center [620, 497] width 273 height 25
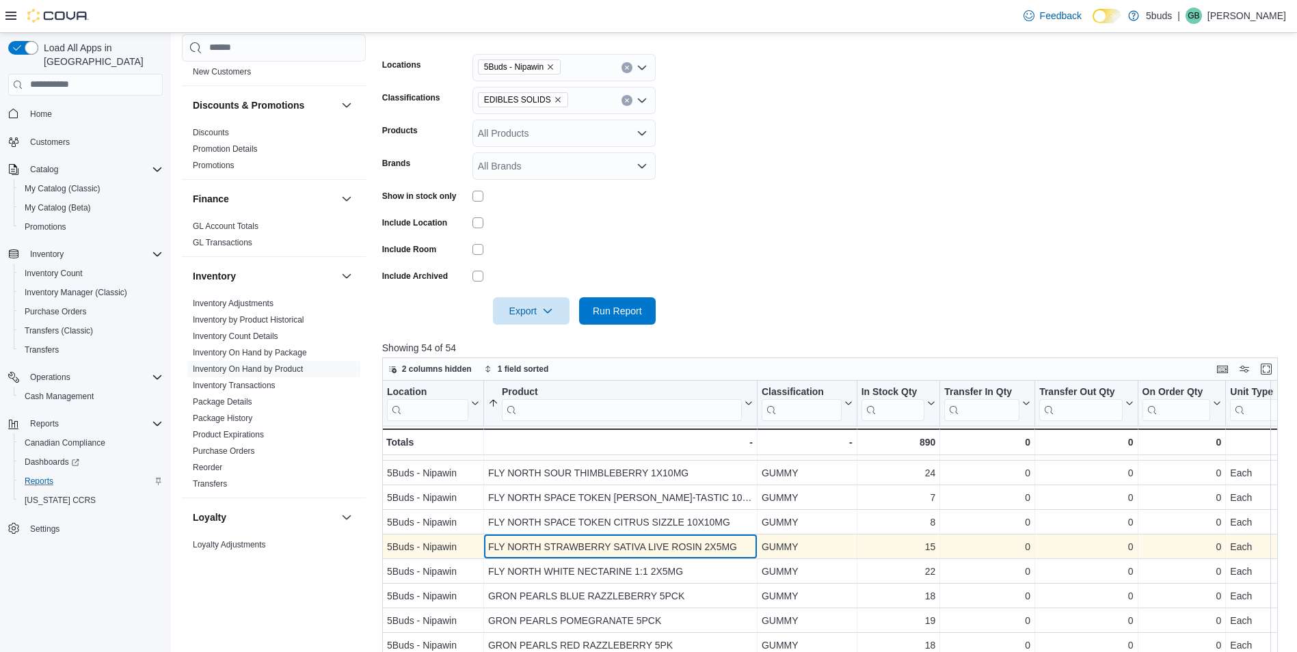
click at [705, 538] on div "FLY NORTH STRAWBERRY SATIVA LIVE ROSIN 2X5MG - Product, column 2, row 7" at bounding box center [620, 546] width 273 height 25
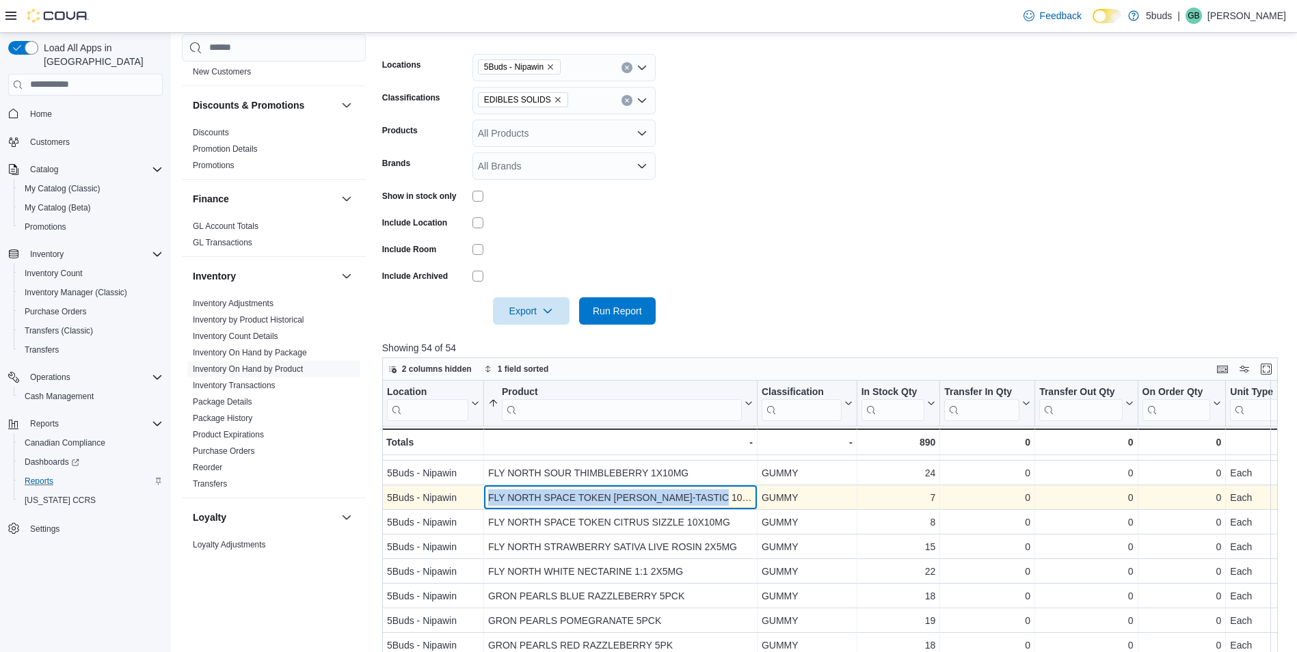
drag, startPoint x: 731, startPoint y: 498, endPoint x: 488, endPoint y: 494, distance: 243.4
click at [488, 494] on div "FLY NORTH SPACE TOKEN [PERSON_NAME]-TASTIC 10X10MG" at bounding box center [620, 497] width 265 height 16
copy div "FLY NORTH SPACE TOKEN [PERSON_NAME]-TASTIC 10X10MG"
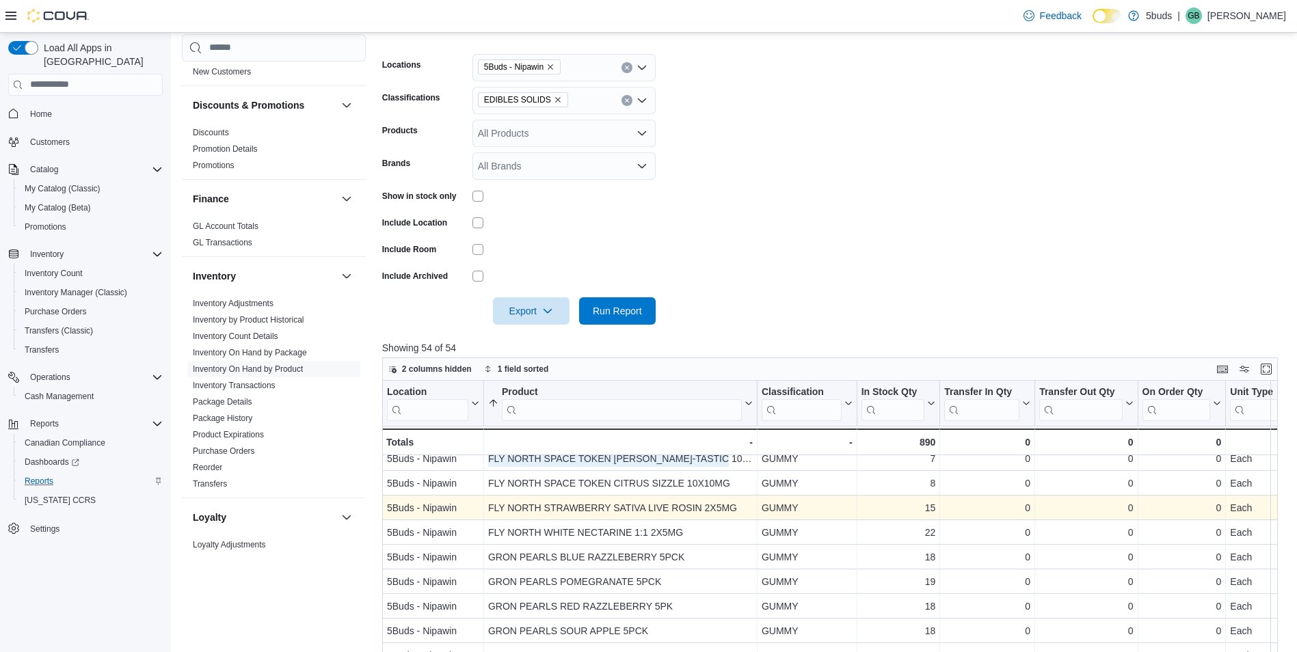
scroll to position [137, 0]
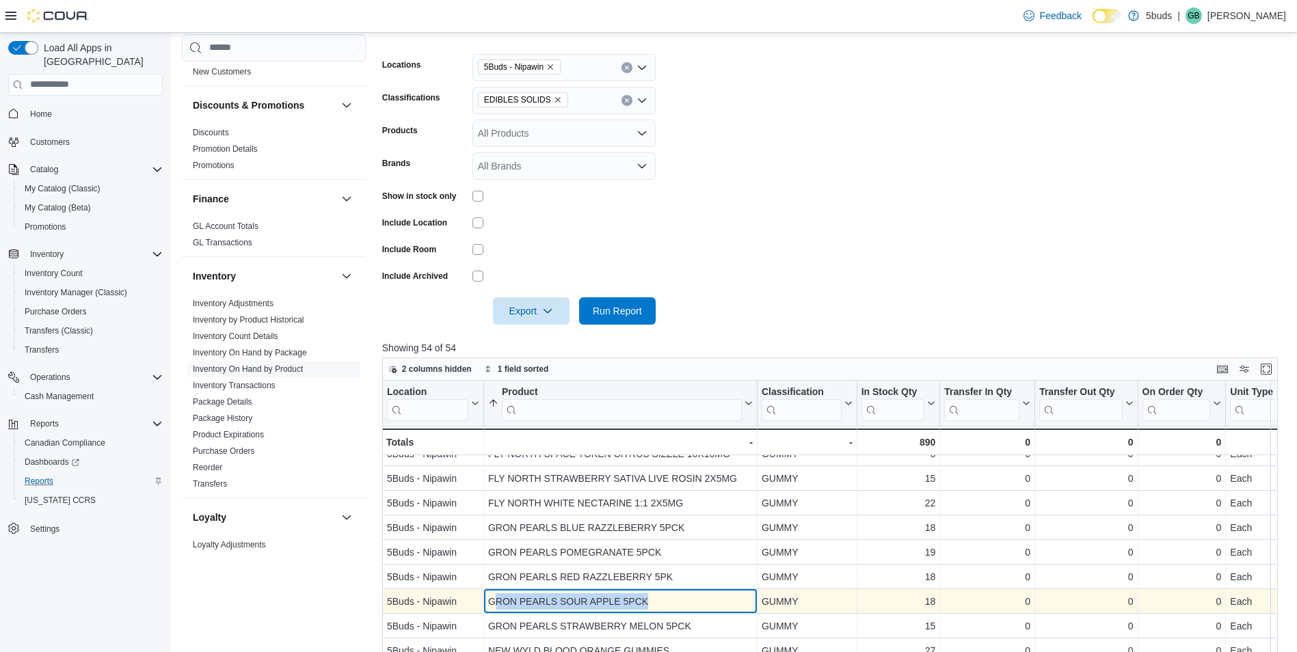
drag, startPoint x: 493, startPoint y: 595, endPoint x: 662, endPoint y: 599, distance: 168.9
click at [662, 599] on div "GRON PEARLS SOUR APPLE 5PCK" at bounding box center [620, 601] width 265 height 16
drag, startPoint x: 662, startPoint y: 599, endPoint x: 683, endPoint y: 601, distance: 20.6
click at [682, 601] on div "GRON PEARLS SOUR APPLE 5PCK" at bounding box center [620, 601] width 265 height 16
drag, startPoint x: 578, startPoint y: 595, endPoint x: 480, endPoint y: 591, distance: 98.5
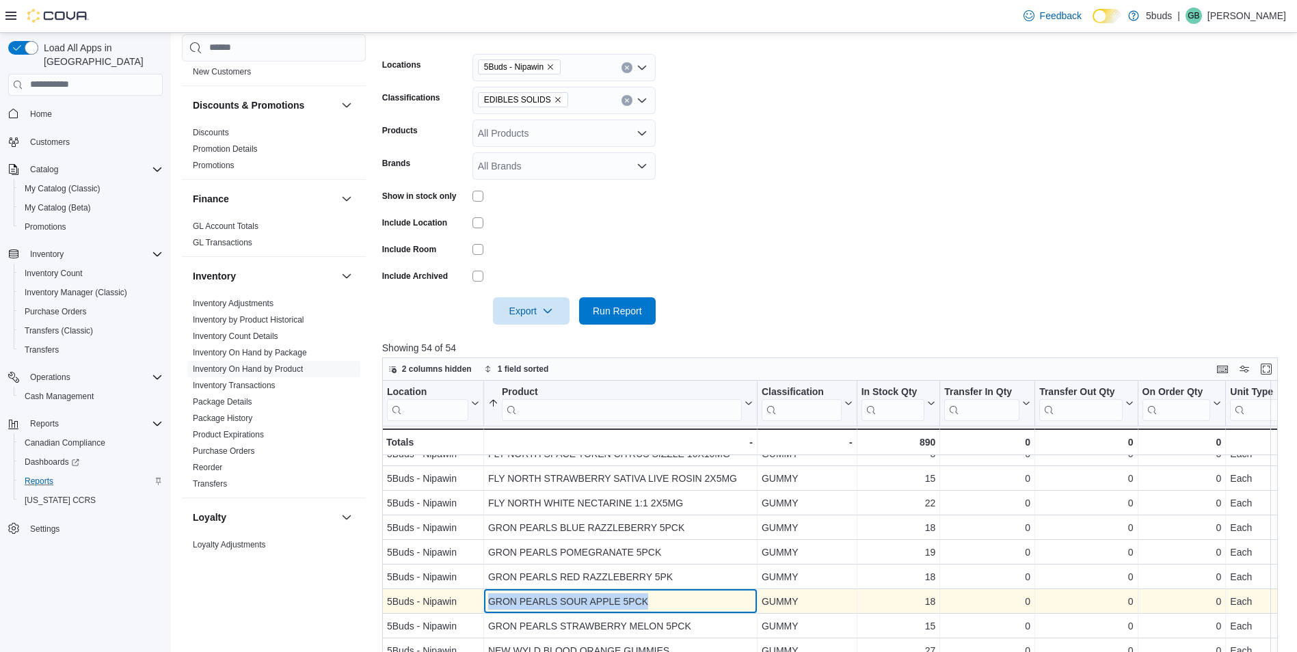
click at [480, 591] on div "5Buds - Nipawin - Location, column 1, row 12 GRON PEARLS SOUR APPLE 5PCK - Prod…" at bounding box center [1174, 601] width 1584 height 25
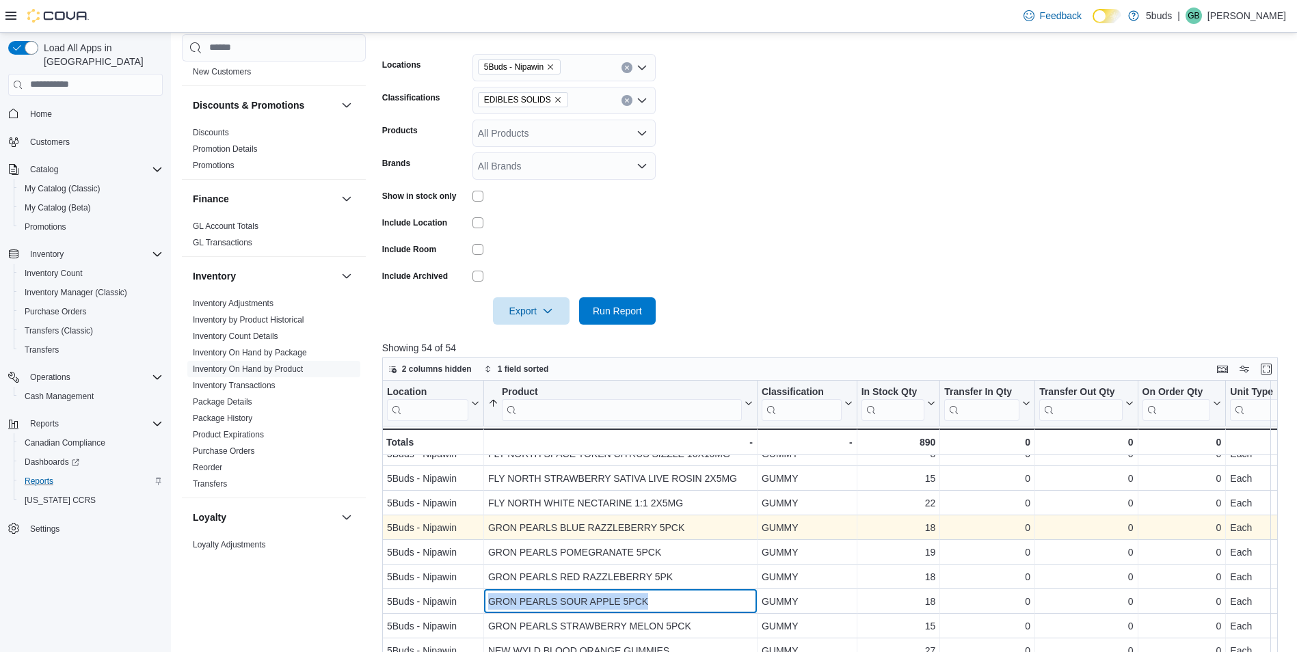
copy div "- Location, column 1, row 12 GRON PEARLS SOUR APPLE 5PCK"
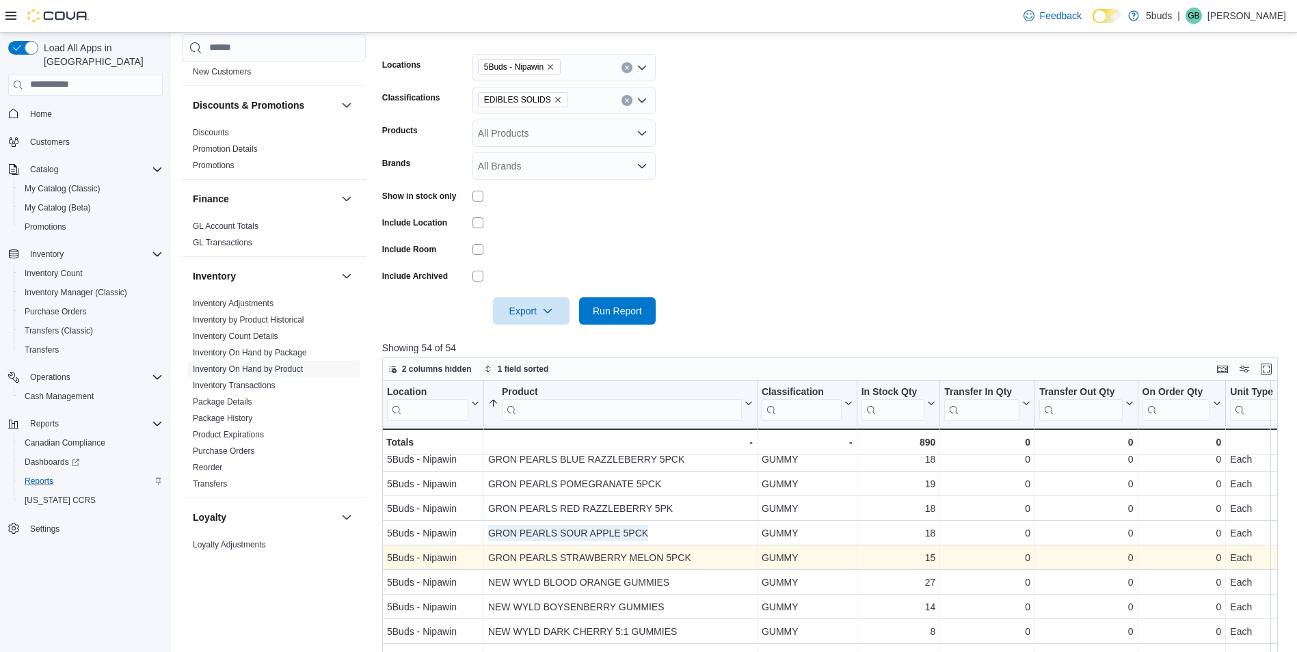
scroll to position [273, 0]
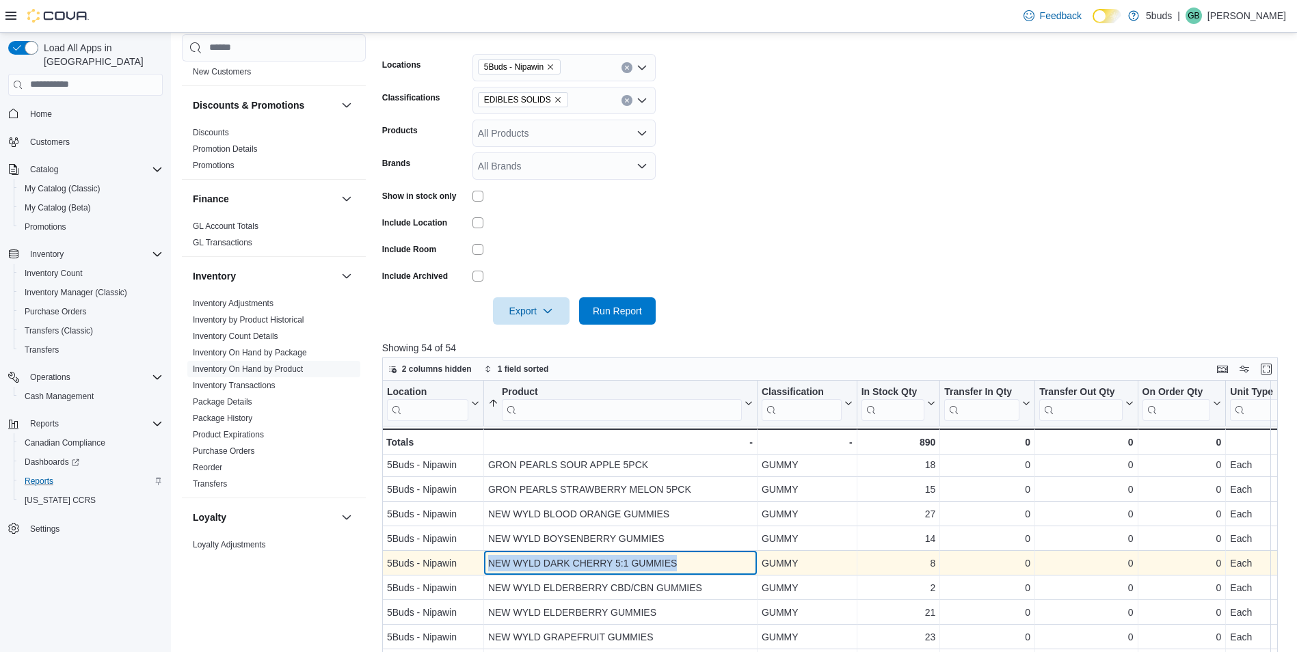
drag, startPoint x: 718, startPoint y: 562, endPoint x: 485, endPoint y: 560, distance: 232.4
click at [485, 560] on div "NEW WYLD DARK CHERRY 5:1 GUMMIES - Product, column 2, row 16" at bounding box center [620, 563] width 273 height 25
copy div "NEW WYLD DARK CHERRY 5:1 GUMMIES"
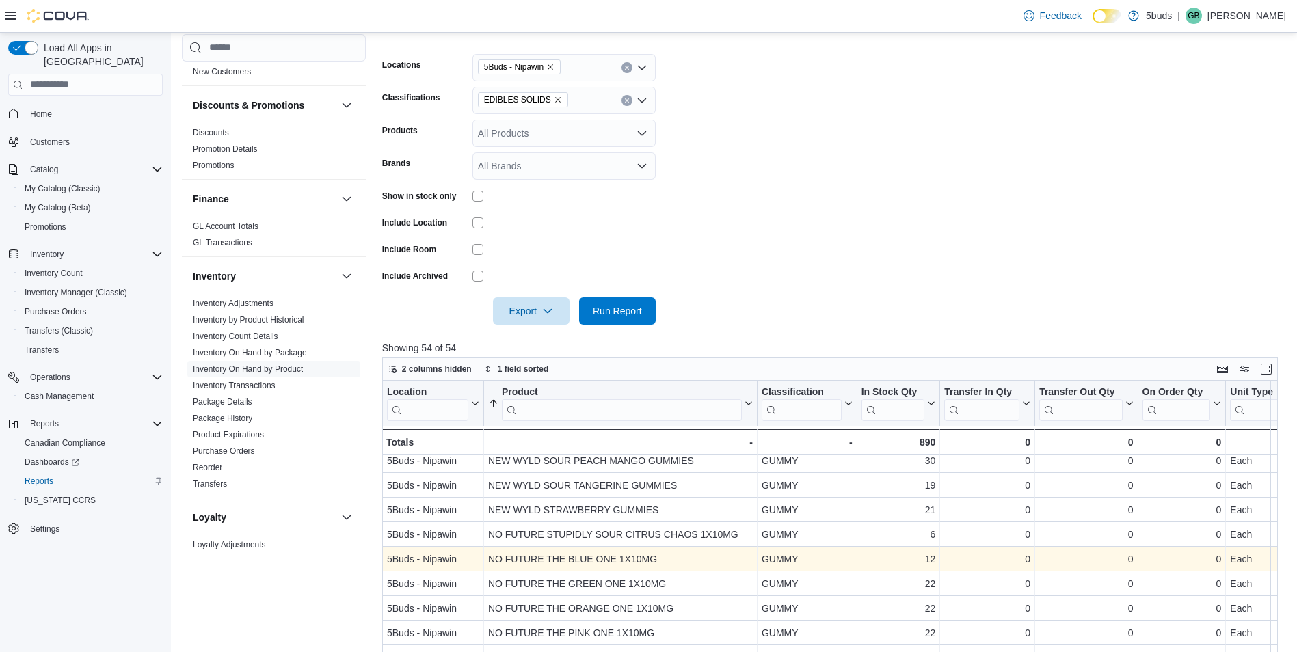
scroll to position [701, 0]
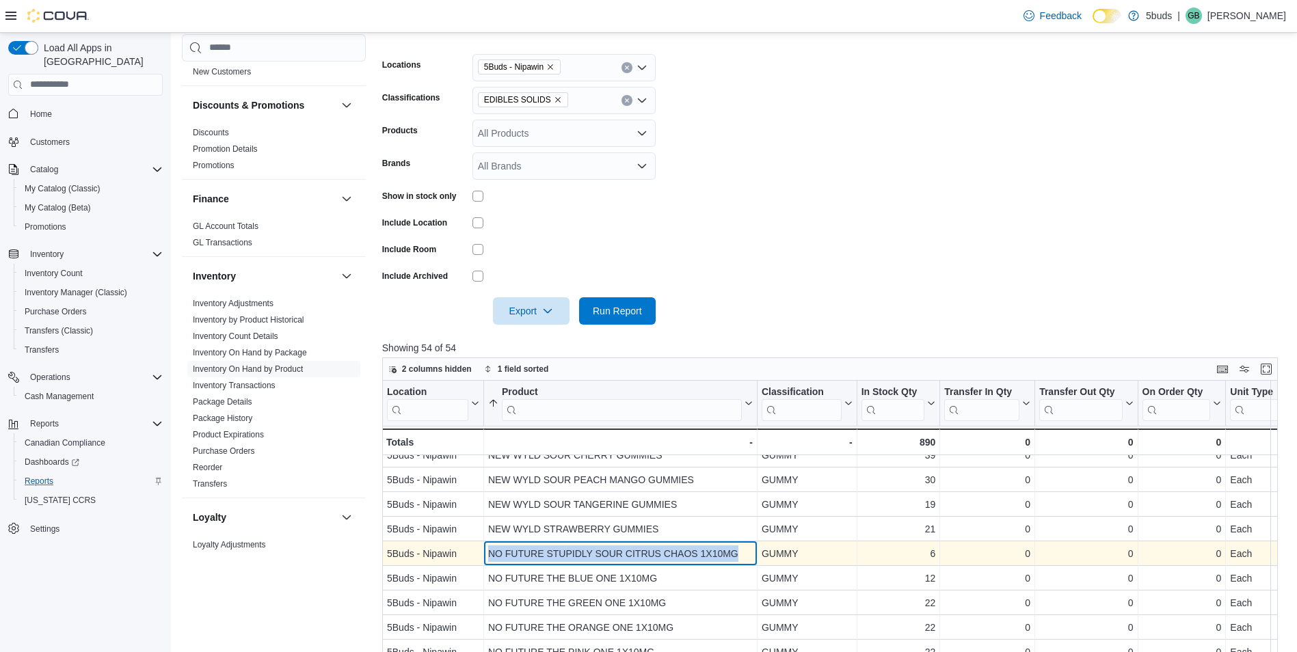
drag, startPoint x: 509, startPoint y: 551, endPoint x: 746, endPoint y: 562, distance: 238.1
click at [746, 562] on div "NO FUTURE STUPIDLY SOUR CITRUS CHAOS 1X10MG" at bounding box center [620, 553] width 265 height 16
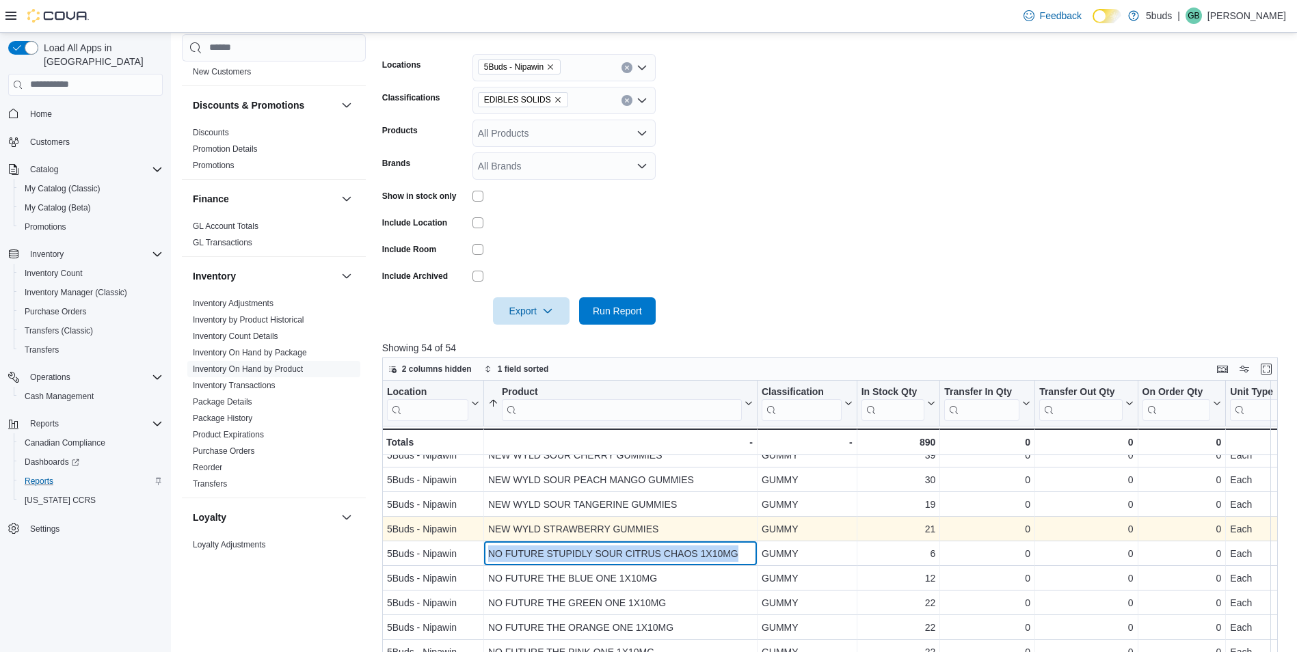
copy div "NO FUTURE STUPIDLY SOUR CITRUS CHAOS 1X10MG"
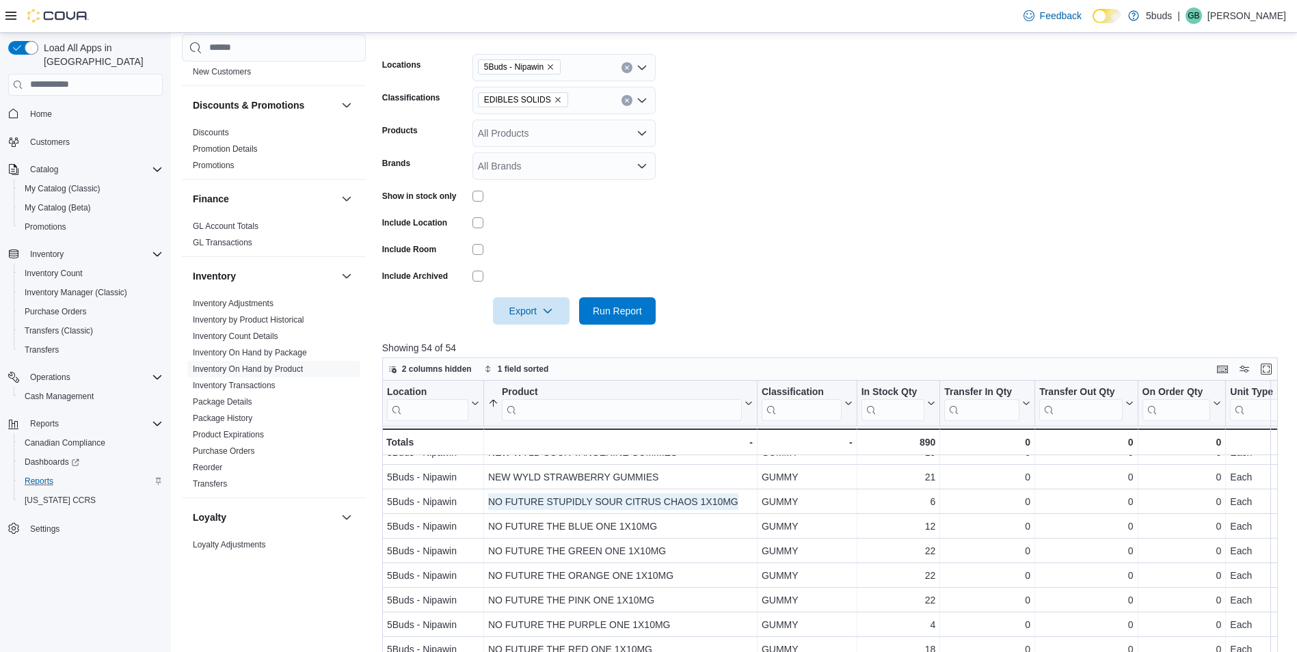
scroll to position [838, 0]
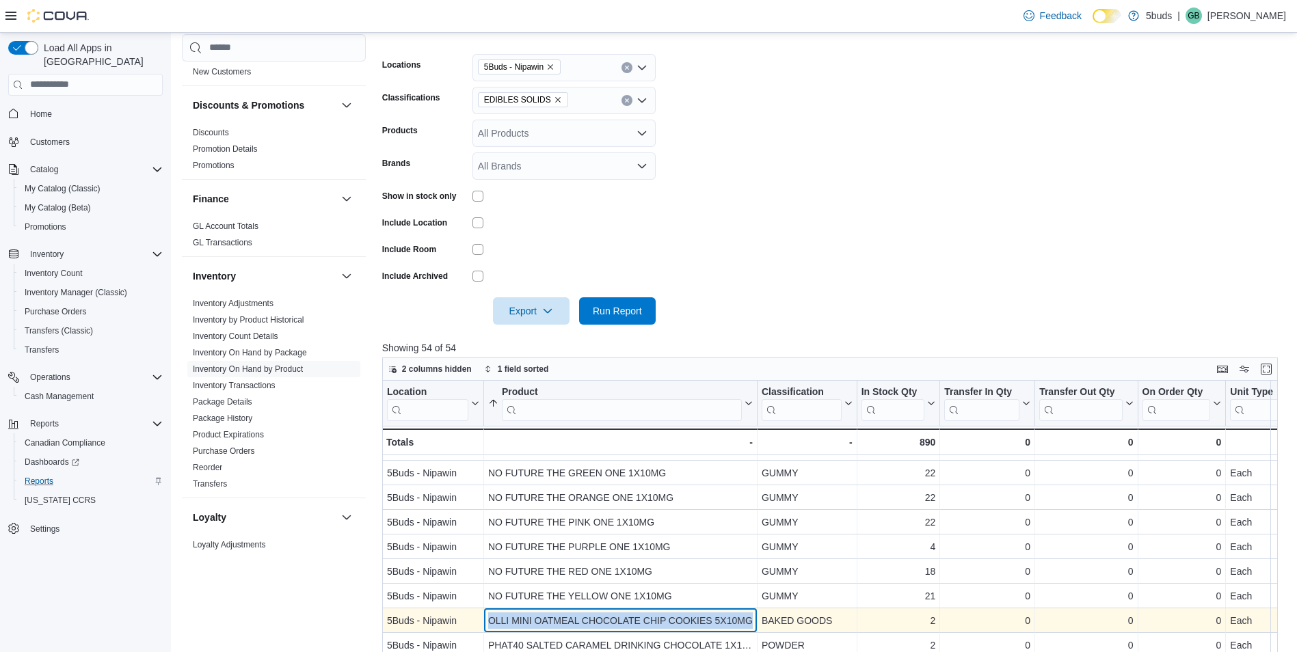
drag, startPoint x: 487, startPoint y: 609, endPoint x: 751, endPoint y: 616, distance: 264.6
click at [751, 616] on div "OLLI MINI OATMEAL CHOCOLATE CHIP COOKIES 5X10MG - Product, column 2, row 41" at bounding box center [620, 620] width 273 height 25
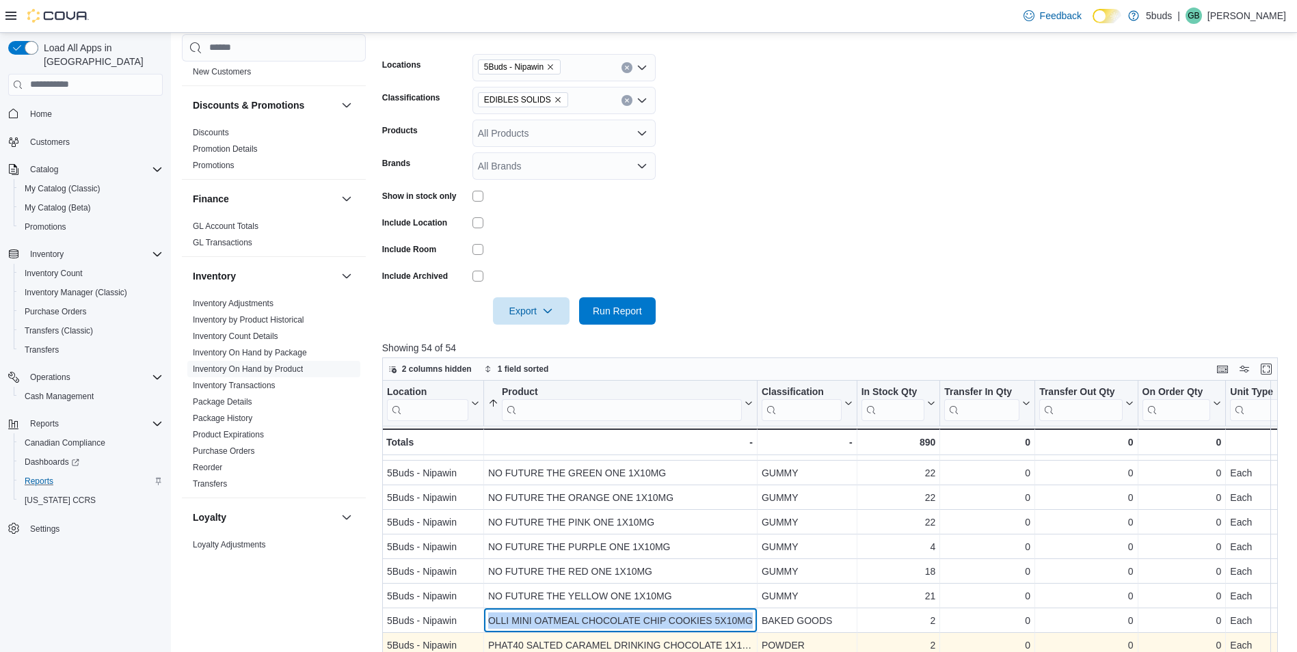
copy div "OLLI MINI OATMEAL CHOCOLATE CHIP COOKIES 5X10MG"
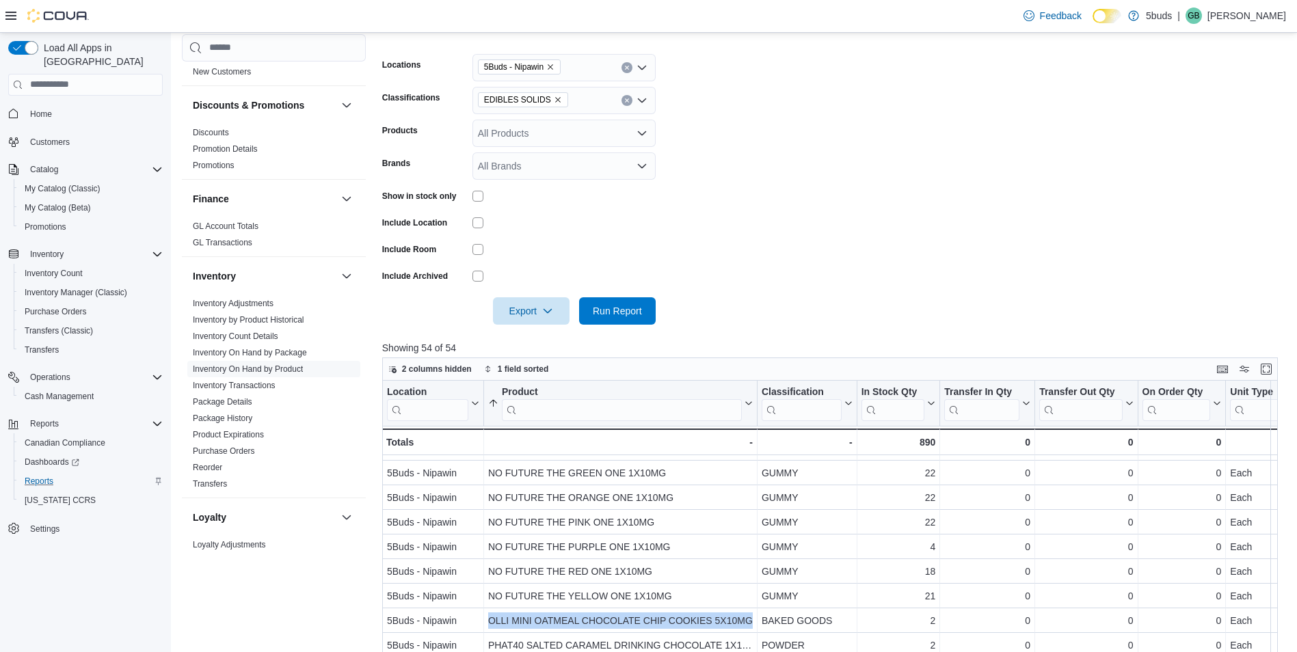
click at [554, 98] on icon "Remove EDIBLES SOLIDS from selection in this group" at bounding box center [558, 100] width 8 height 8
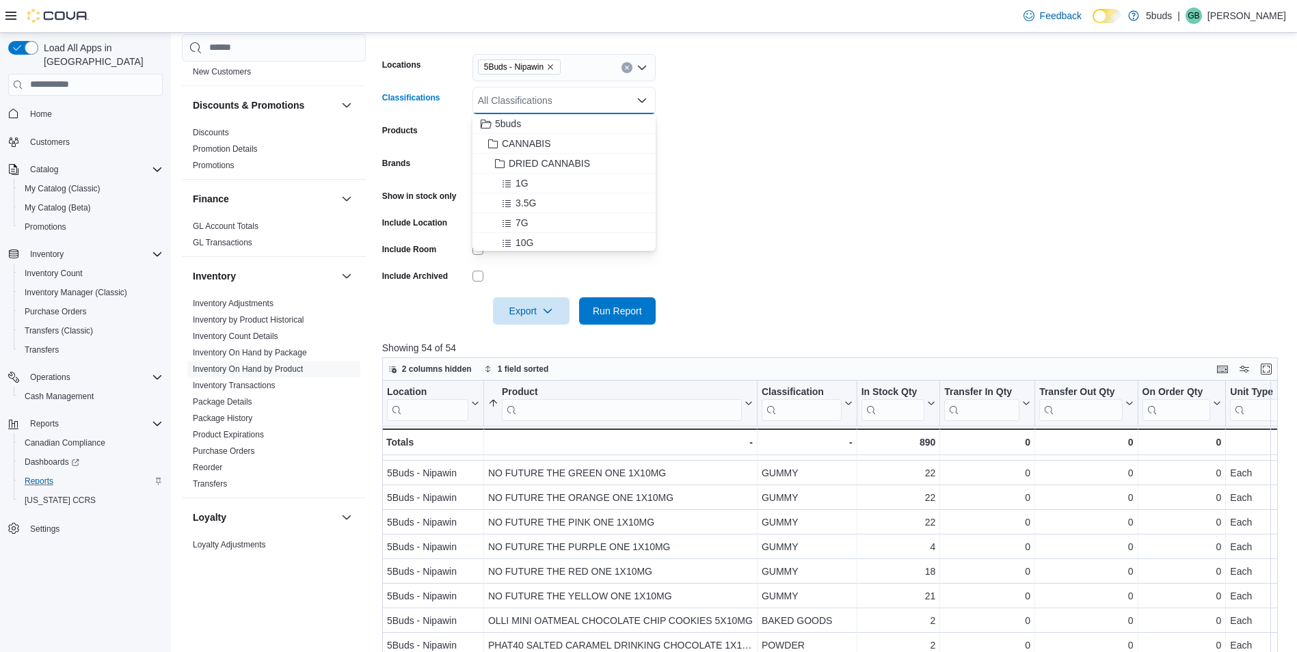
click at [550, 111] on div "All Classifications Combo box. Selected. Combo box input. All Classifications. …" at bounding box center [563, 100] width 183 height 27
click at [543, 165] on div "28G" at bounding box center [563, 166] width 167 height 14
click at [619, 306] on span "Run Report" at bounding box center [617, 310] width 49 height 14
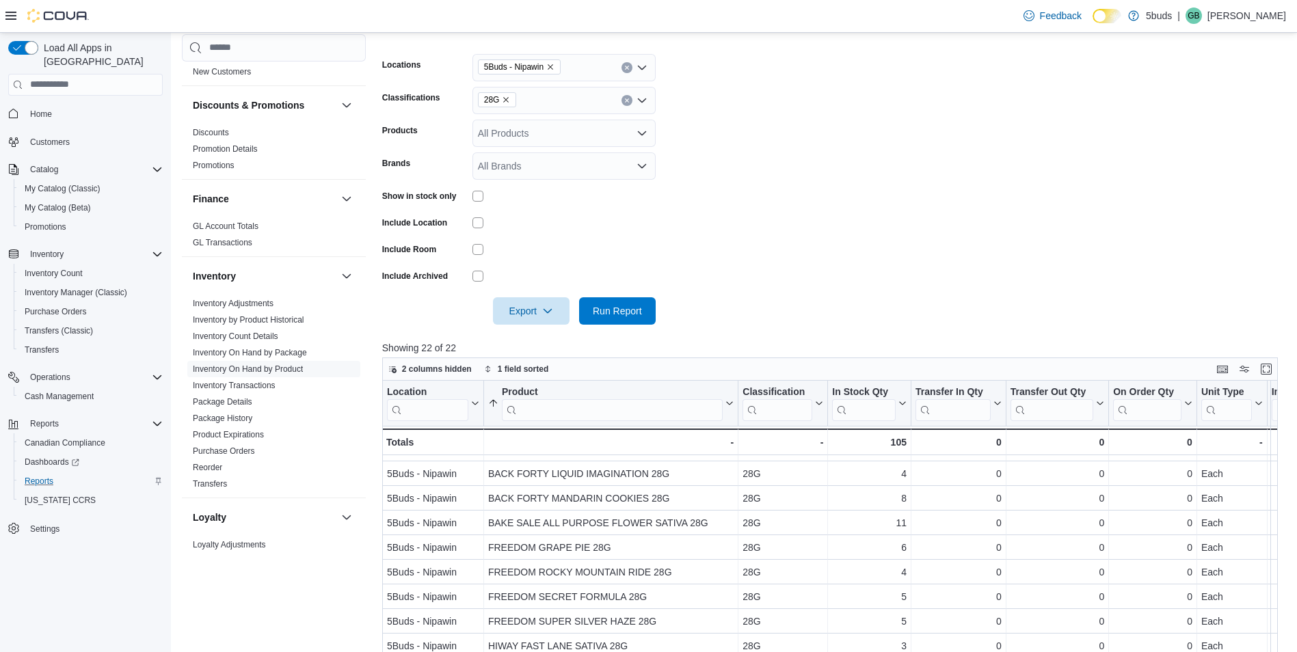
scroll to position [124, 0]
drag, startPoint x: 541, startPoint y: 316, endPoint x: 552, endPoint y: 323, distance: 12.9
click at [541, 316] on span "Export" at bounding box center [531, 310] width 60 height 27
click at [550, 343] on span "Export to Excel" at bounding box center [533, 338] width 62 height 11
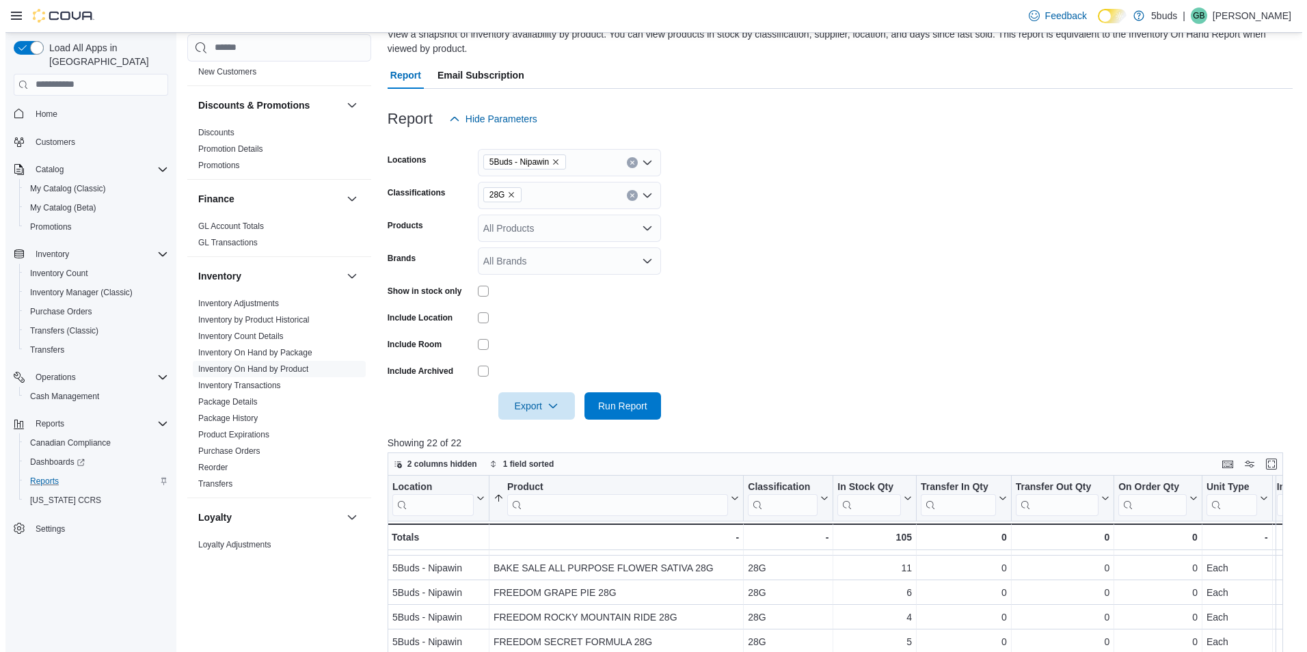
scroll to position [0, 0]
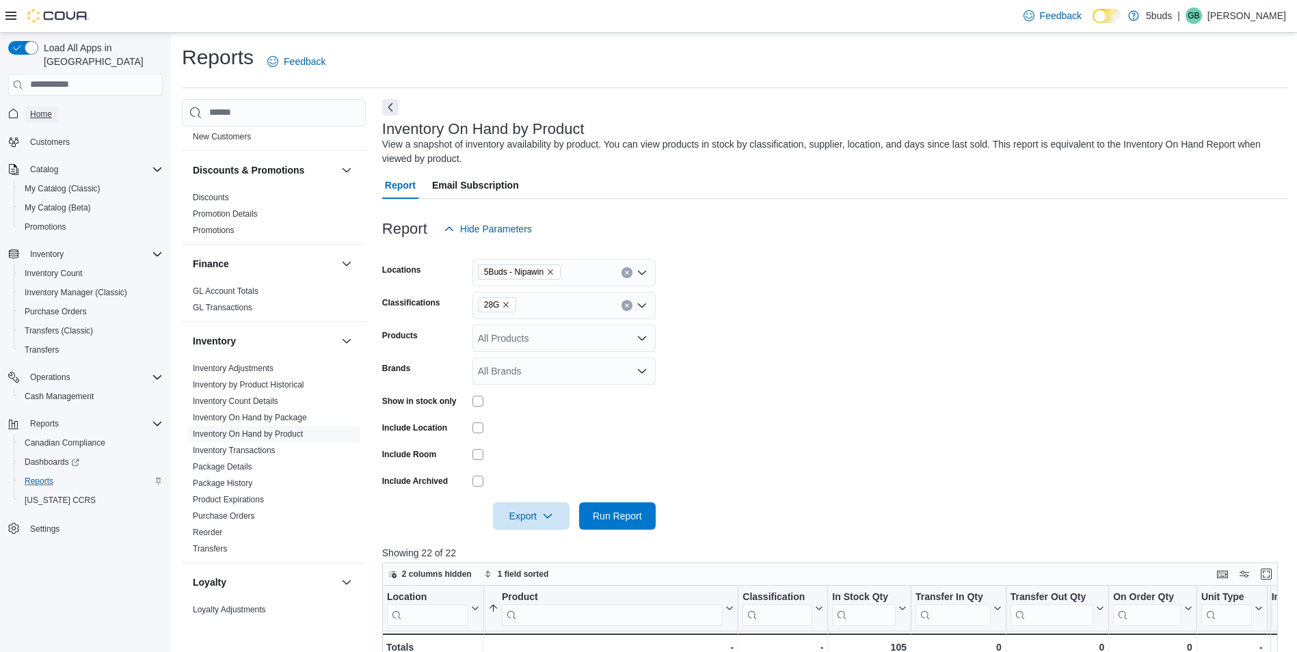
click at [32, 106] on span "Home" at bounding box center [41, 114] width 22 height 16
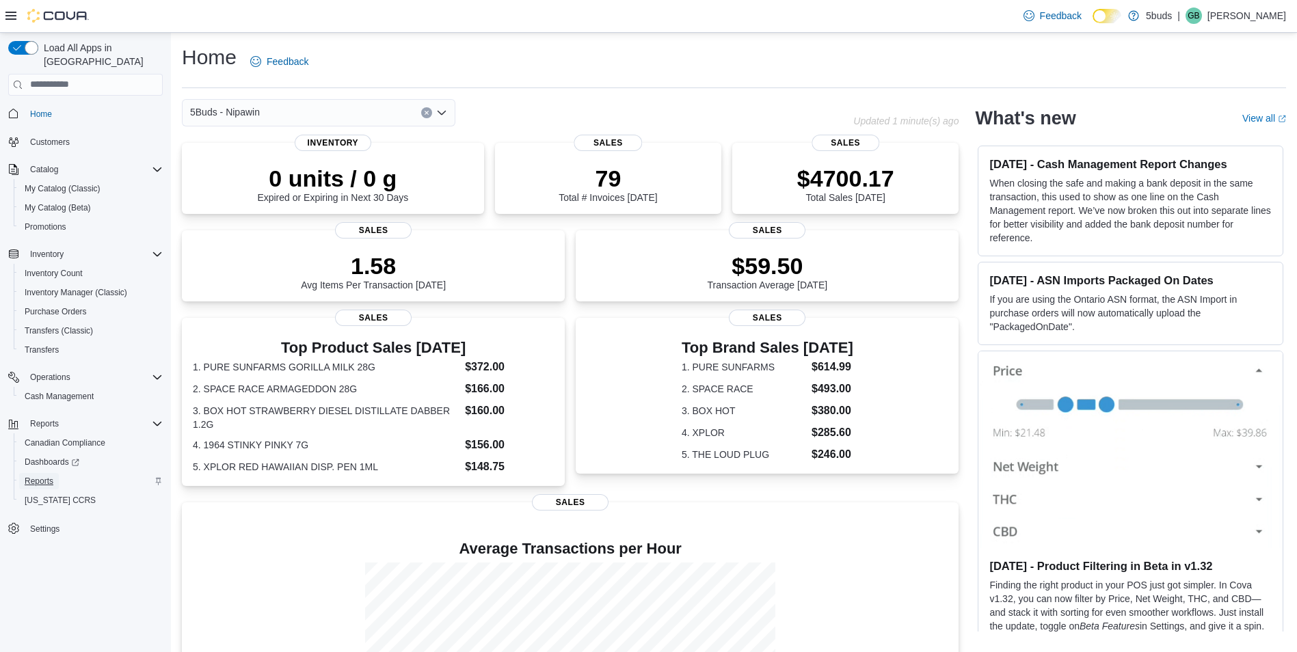
click at [53, 473] on link "Reports" at bounding box center [39, 481] width 40 height 16
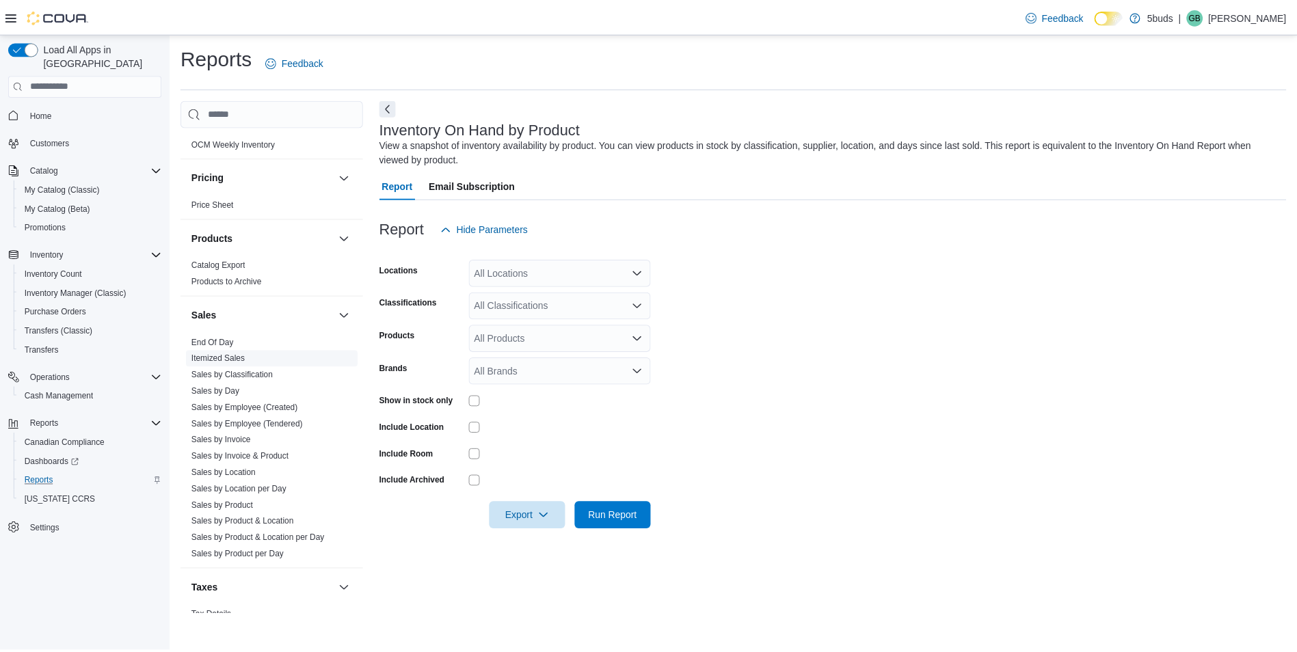
scroll to position [920, 0]
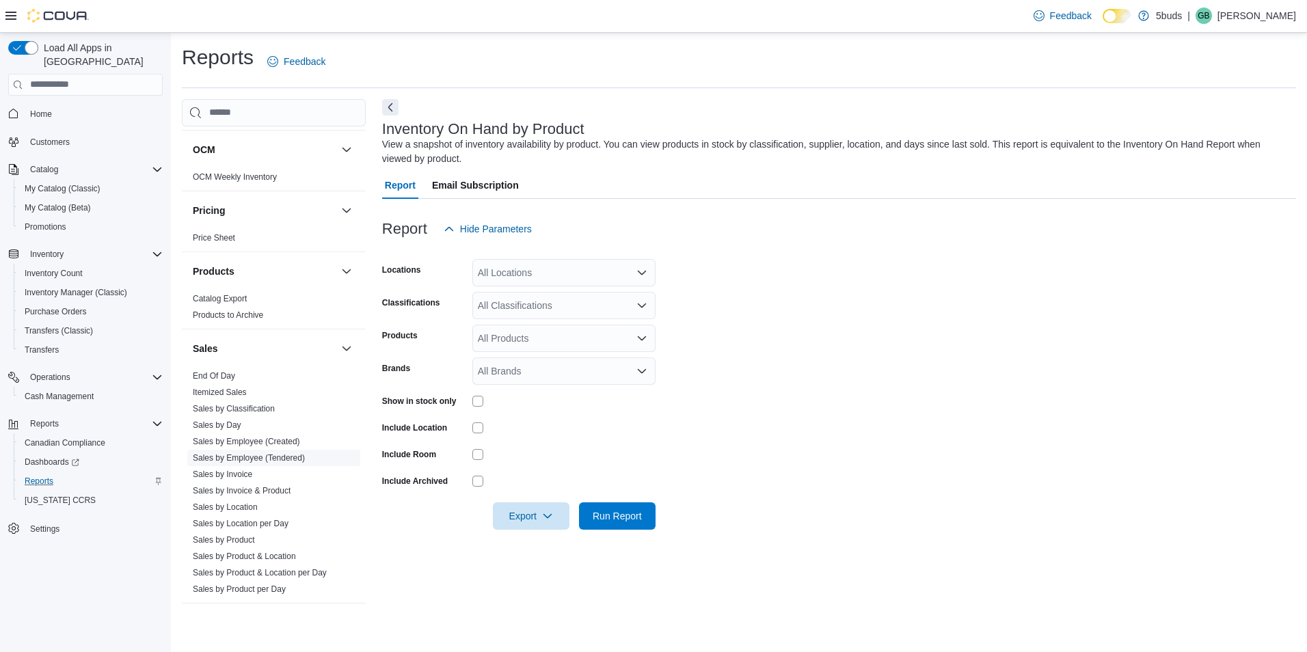
drag, startPoint x: 297, startPoint y: 444, endPoint x: 303, endPoint y: 440, distance: 8.0
click at [297, 453] on link "Sales by Employee (Tendered)" at bounding box center [249, 458] width 112 height 10
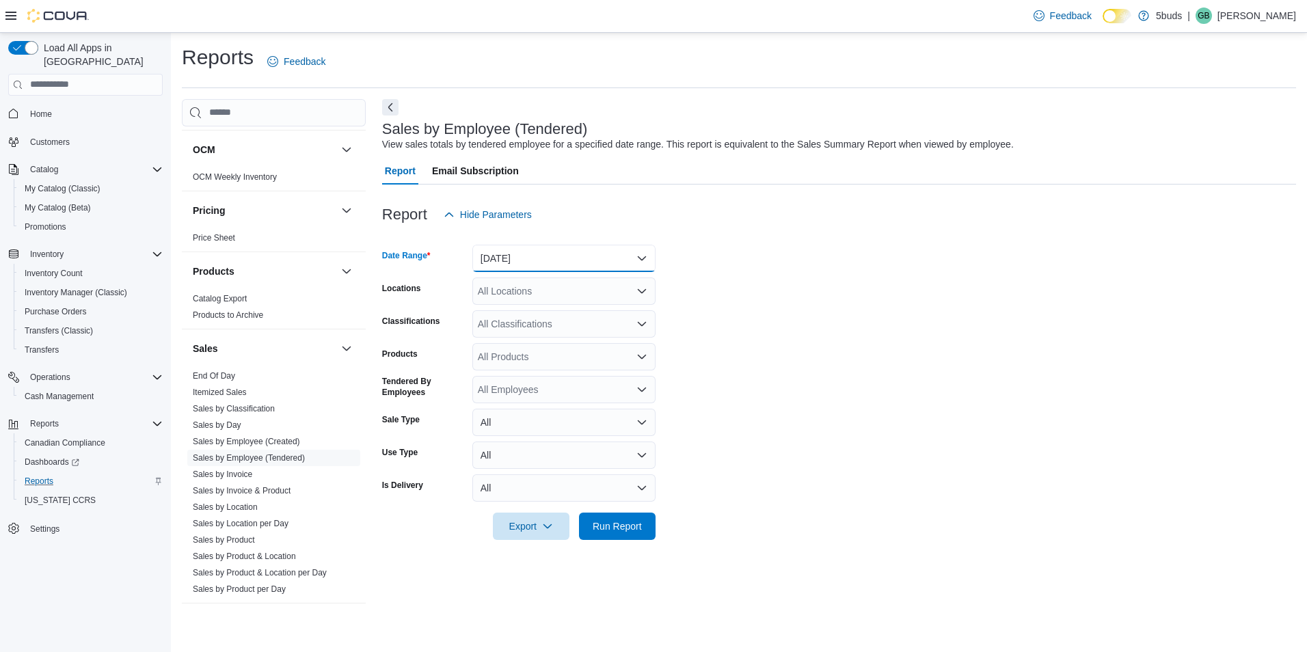
click at [513, 263] on button "[DATE]" at bounding box center [563, 258] width 183 height 27
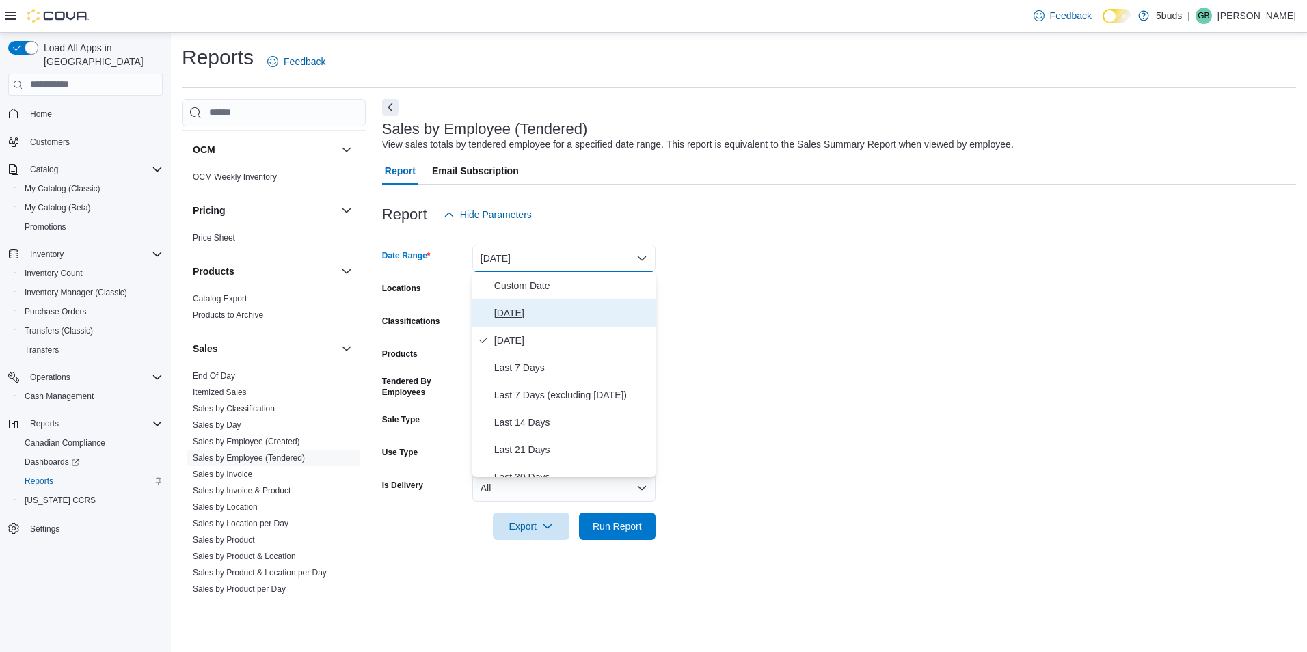
click at [509, 306] on span "[DATE]" at bounding box center [572, 313] width 156 height 16
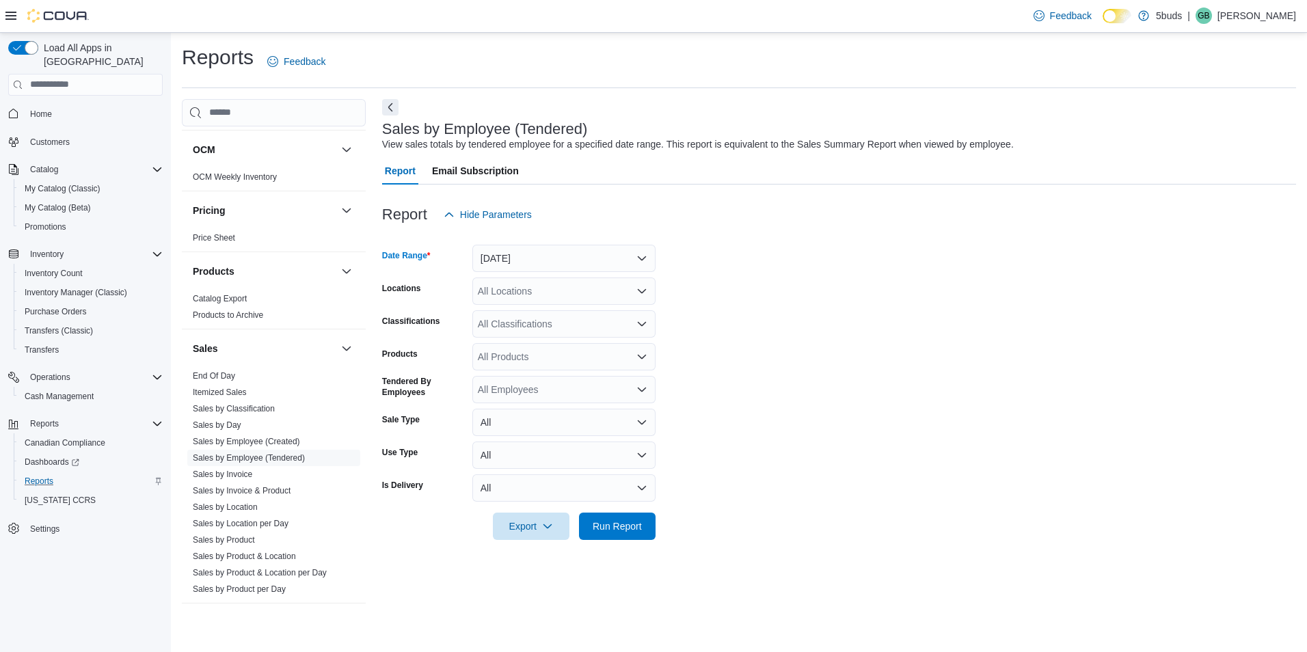
click at [511, 296] on div "All Locations" at bounding box center [563, 290] width 183 height 27
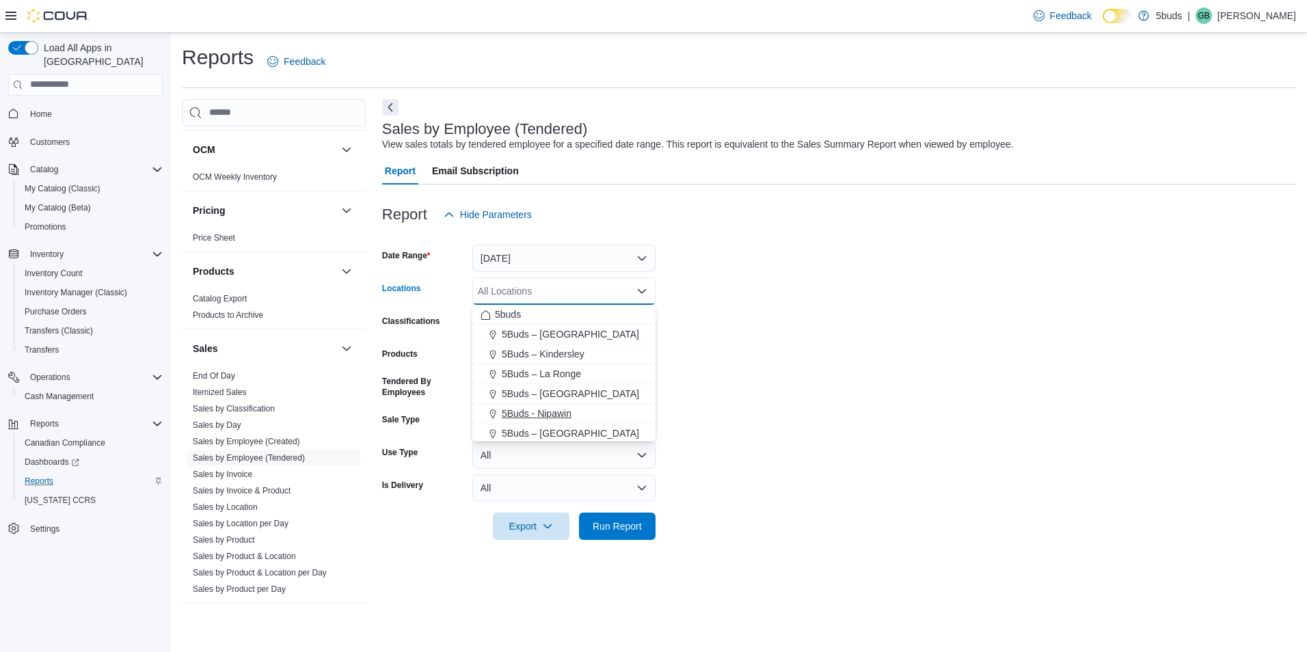
click at [543, 414] on span "5Buds - Nipawin" at bounding box center [537, 414] width 70 height 14
drag, startPoint x: 803, startPoint y: 414, endPoint x: 635, endPoint y: 483, distance: 181.5
click at [802, 415] on form "Date Range [DATE] Locations 5Buds - [GEOGRAPHIC_DATA] Combo box. Selected. 5Bud…" at bounding box center [839, 384] width 914 height 312
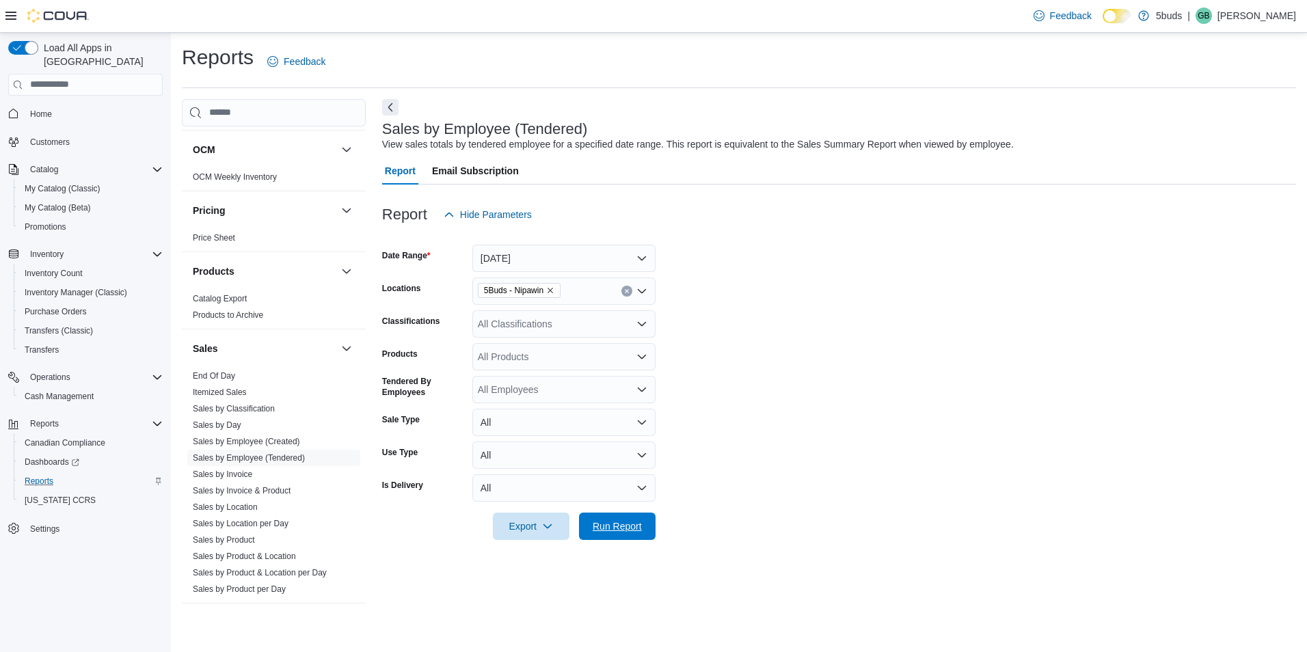
drag, startPoint x: 610, startPoint y: 522, endPoint x: 650, endPoint y: 499, distance: 46.5
click at [610, 522] on span "Run Report" at bounding box center [617, 526] width 49 height 14
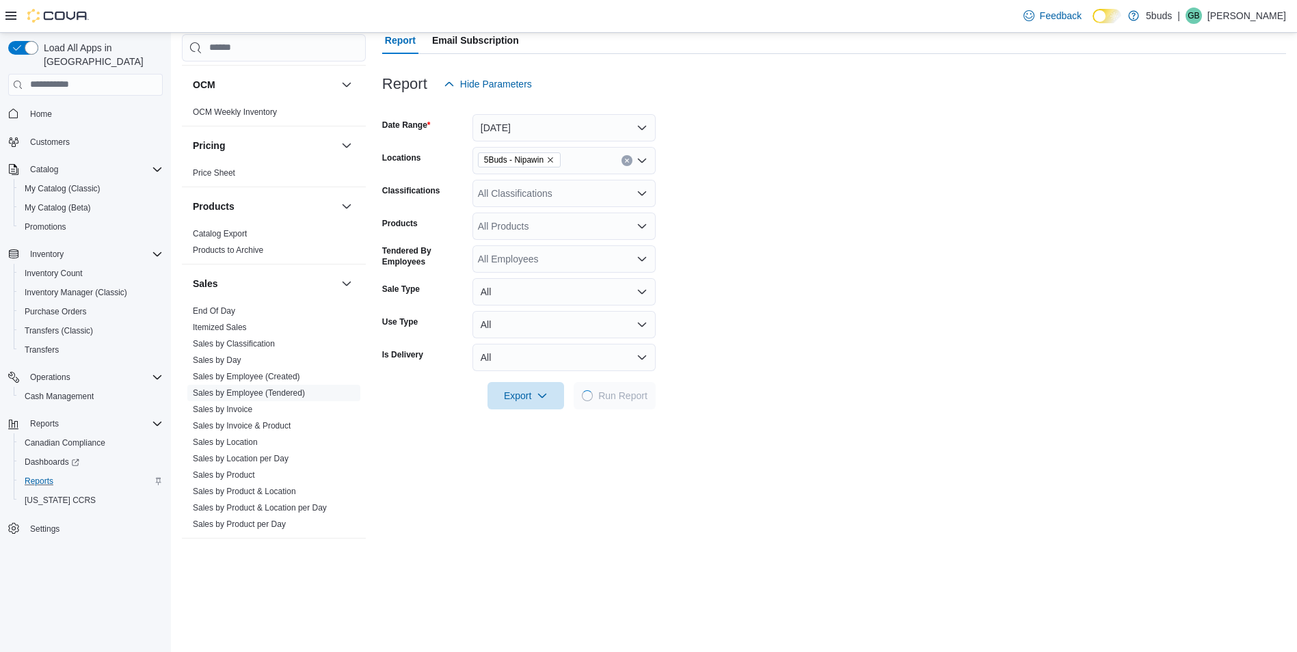
scroll to position [137, 0]
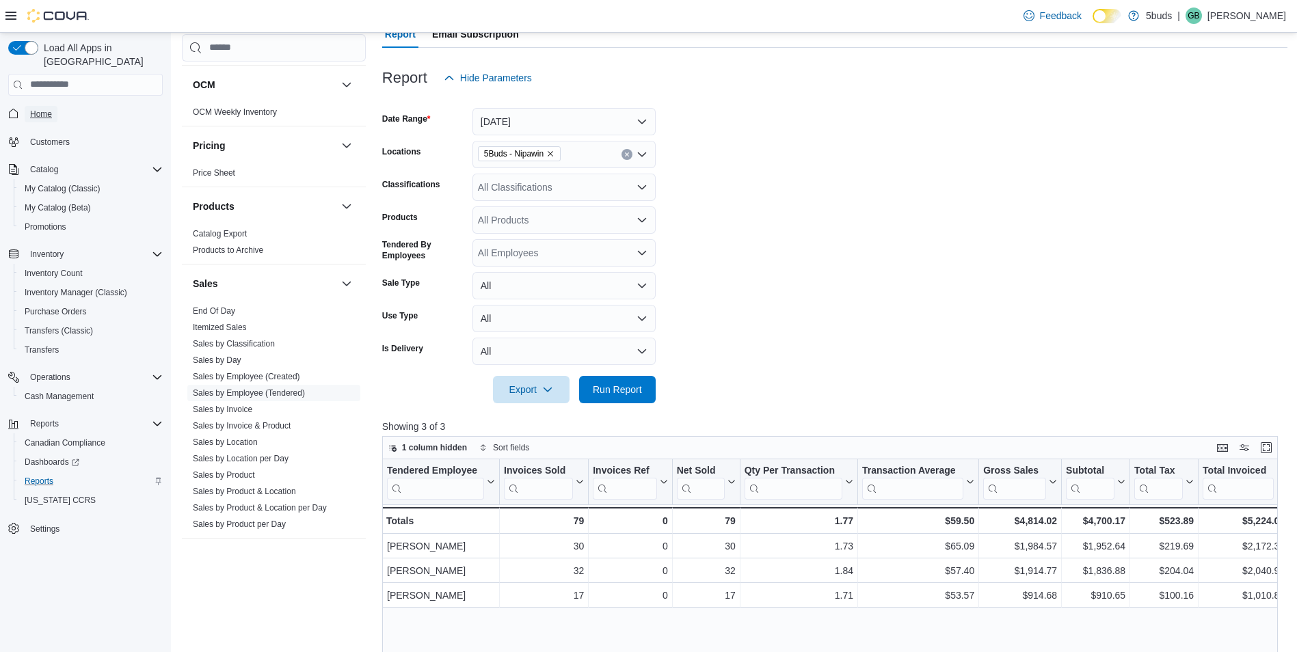
click at [46, 106] on span "Home" at bounding box center [41, 114] width 22 height 16
